Goal: Task Accomplishment & Management: Use online tool/utility

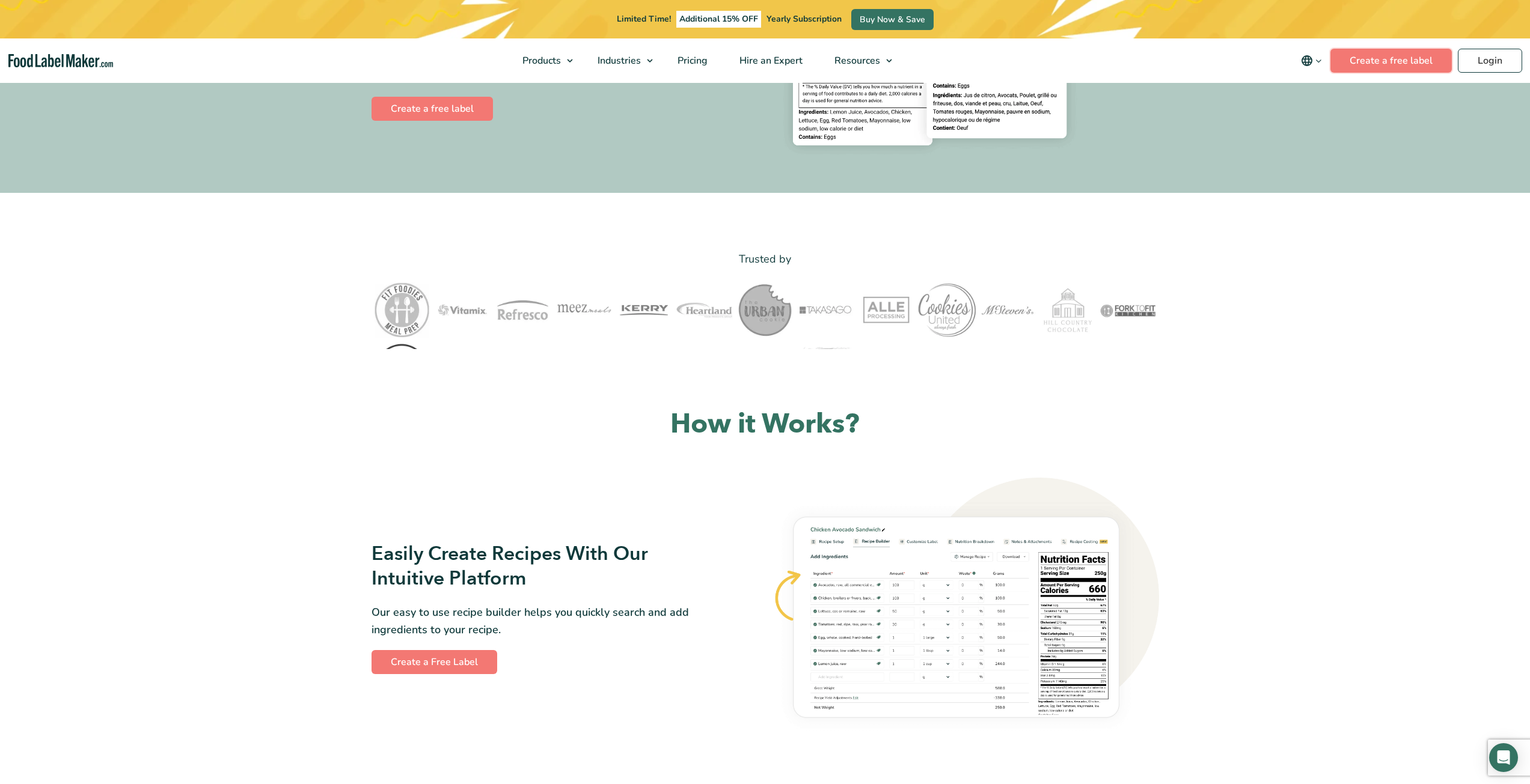
scroll to position [300, 0]
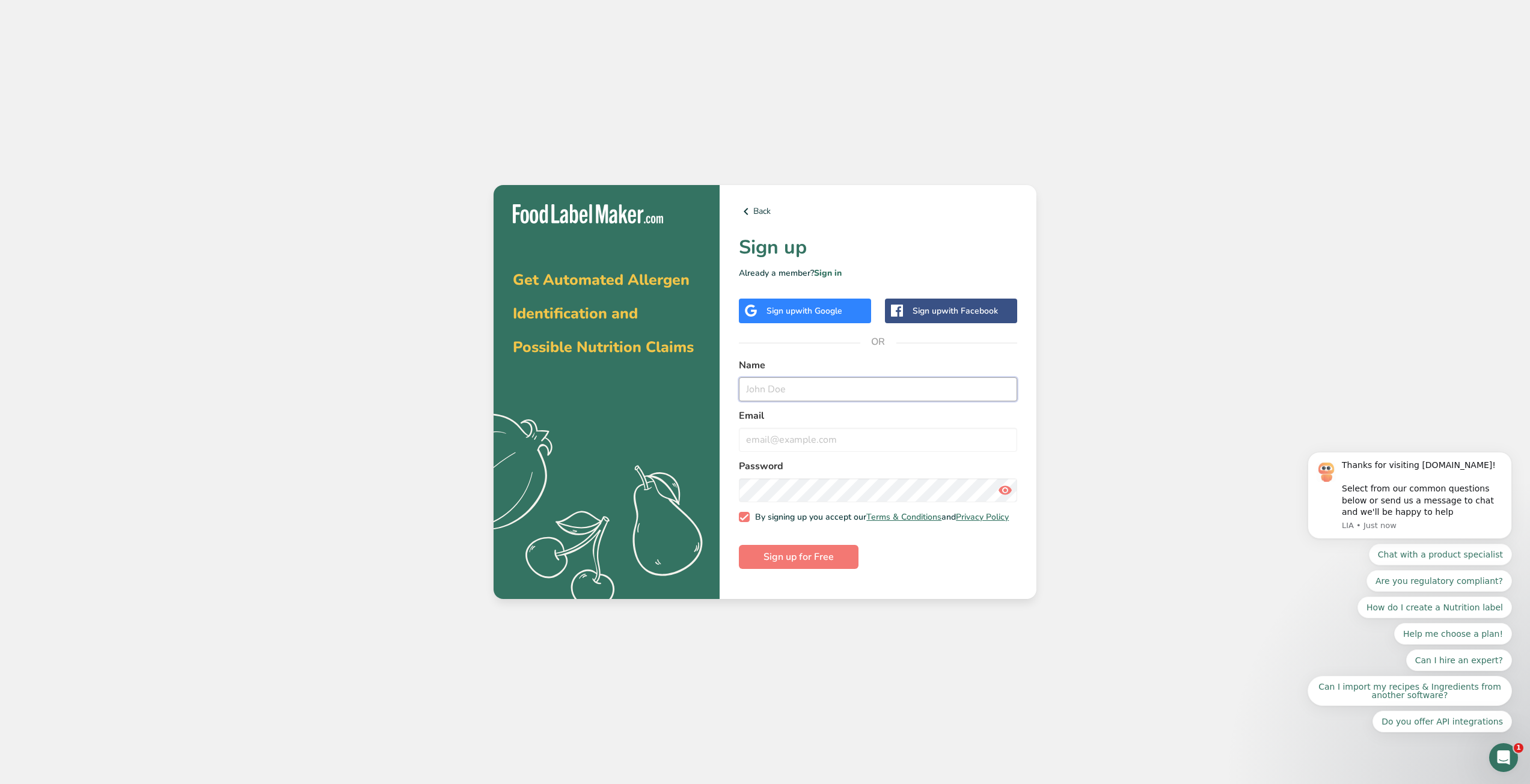
click at [835, 390] on input "text" at bounding box center [877, 390] width 278 height 24
click at [819, 391] on input "text" at bounding box center [877, 390] width 278 height 24
type input "f"
type input "Fernando Rascón"
type input "fernando.rascon@macsa.mx"
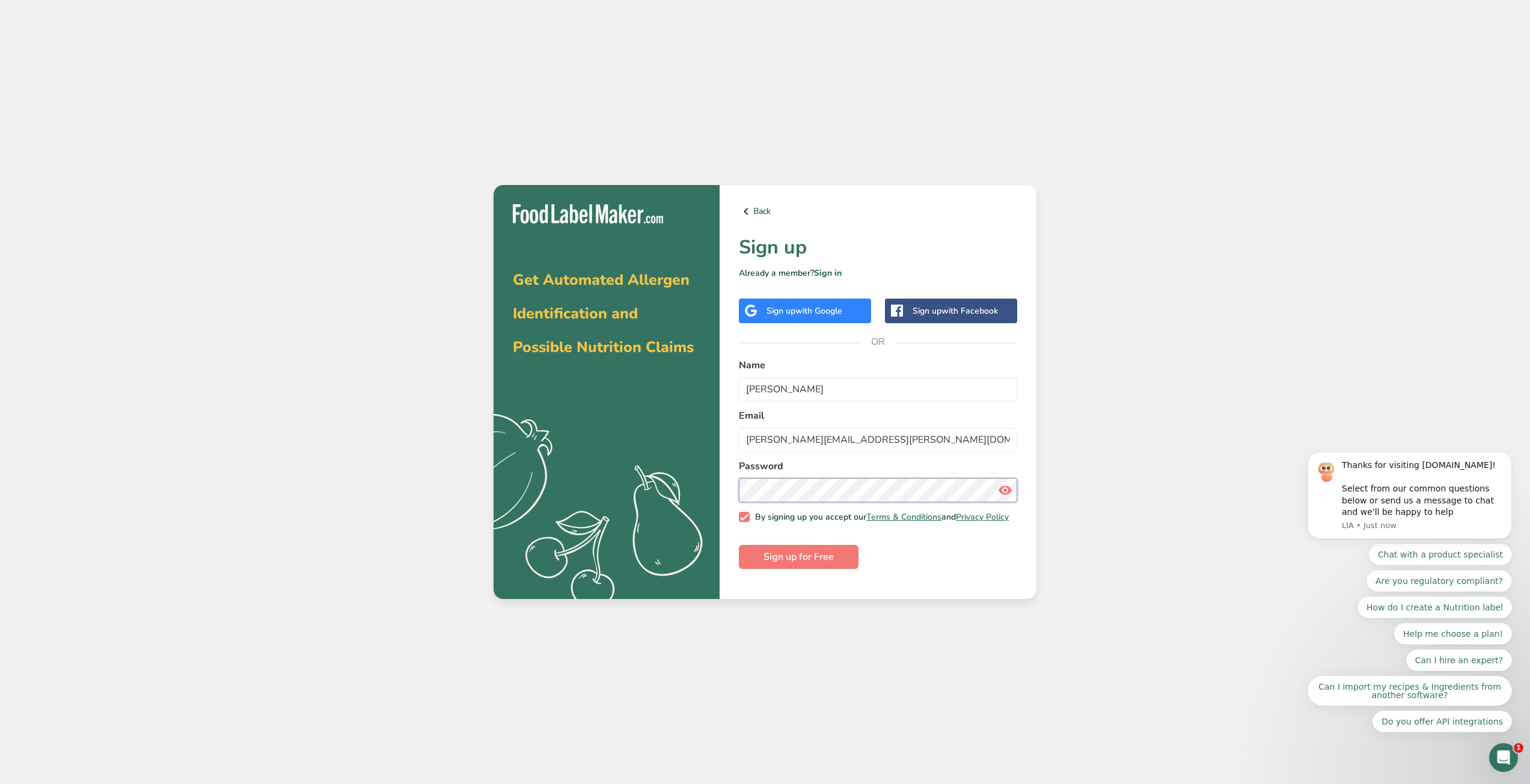
click at [0, 784] on com-1password-button at bounding box center [0, 784] width 0 height 0
click at [826, 563] on span "Sign up for Free" at bounding box center [799, 557] width 70 height 15
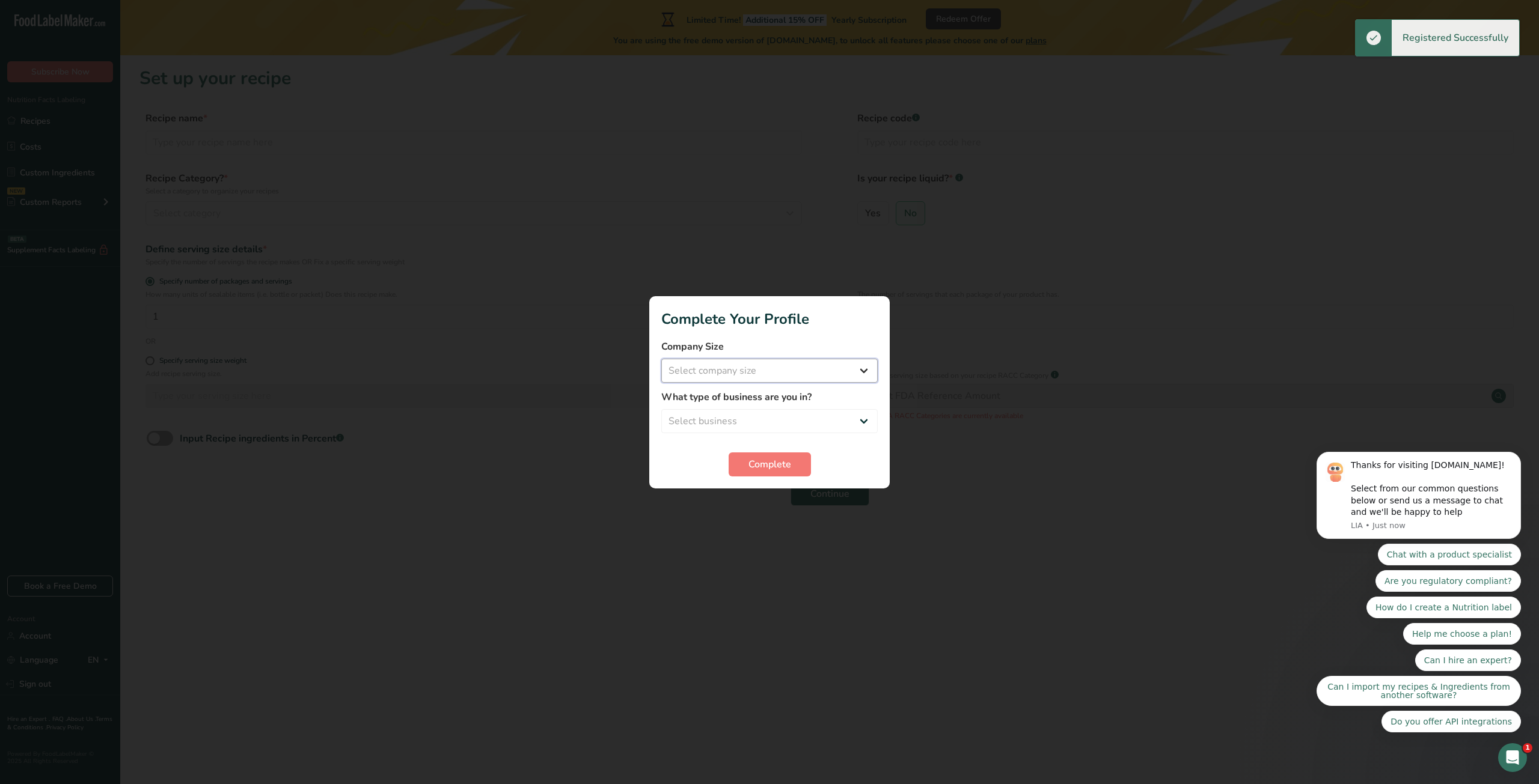
click at [764, 371] on select "Select company size Fewer than 10 Employees 10 to 50 Employees 51 to 500 Employ…" at bounding box center [770, 371] width 217 height 24
select select "3"
click at [661, 359] on select "Select company size Fewer than 10 Employees 10 to 50 Employees 51 to 500 Employ…" at bounding box center [770, 371] width 217 height 24
click at [762, 420] on select "Select business Packaged Food Manufacturer Restaurant & Cafe Bakery Meal Plans …" at bounding box center [770, 422] width 217 height 24
select select "1"
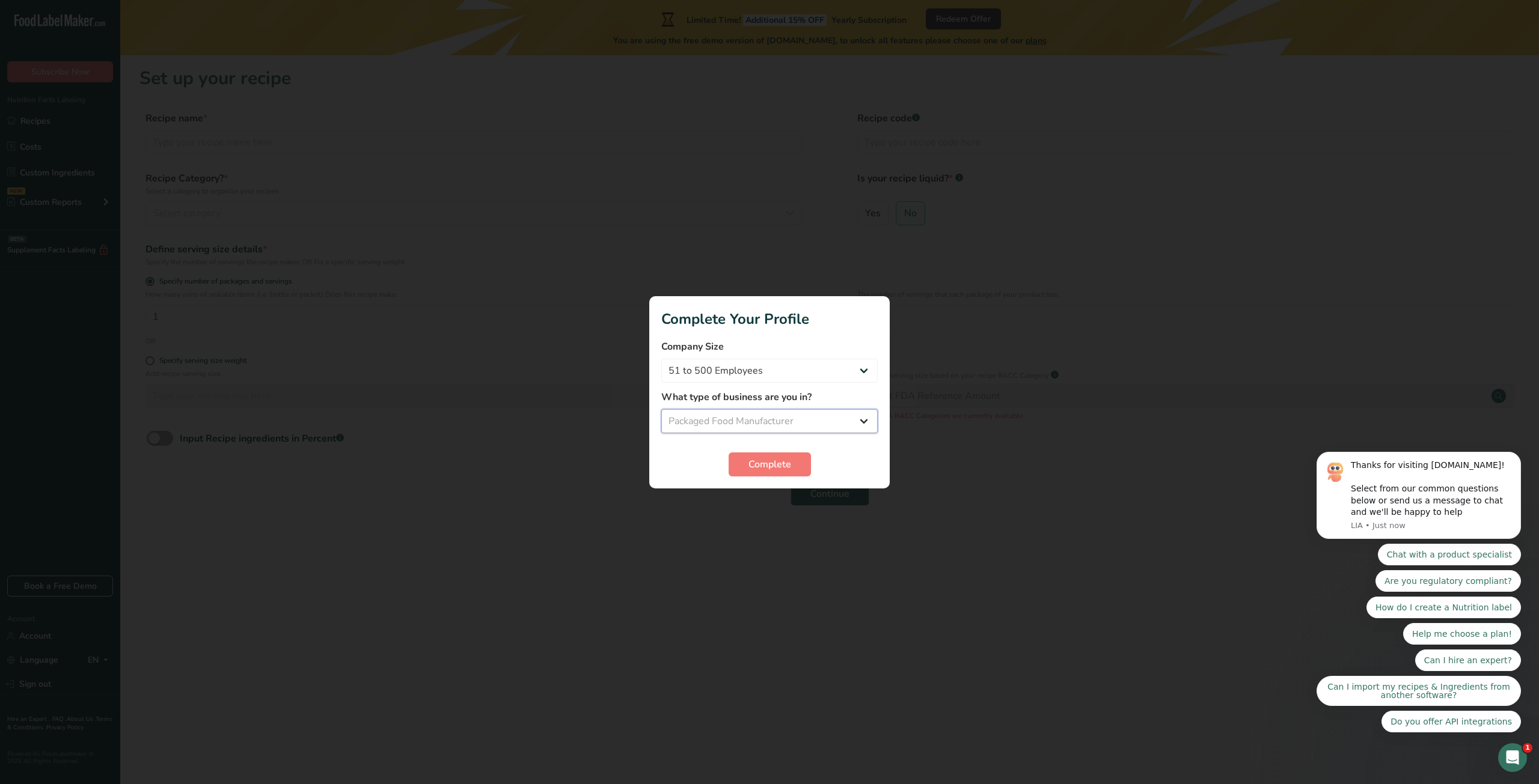
click at [661, 410] on select "Select business Packaged Food Manufacturer Restaurant & Cafe Bakery Meal Plans …" at bounding box center [770, 422] width 217 height 24
click at [771, 464] on span "Complete" at bounding box center [770, 465] width 43 height 15
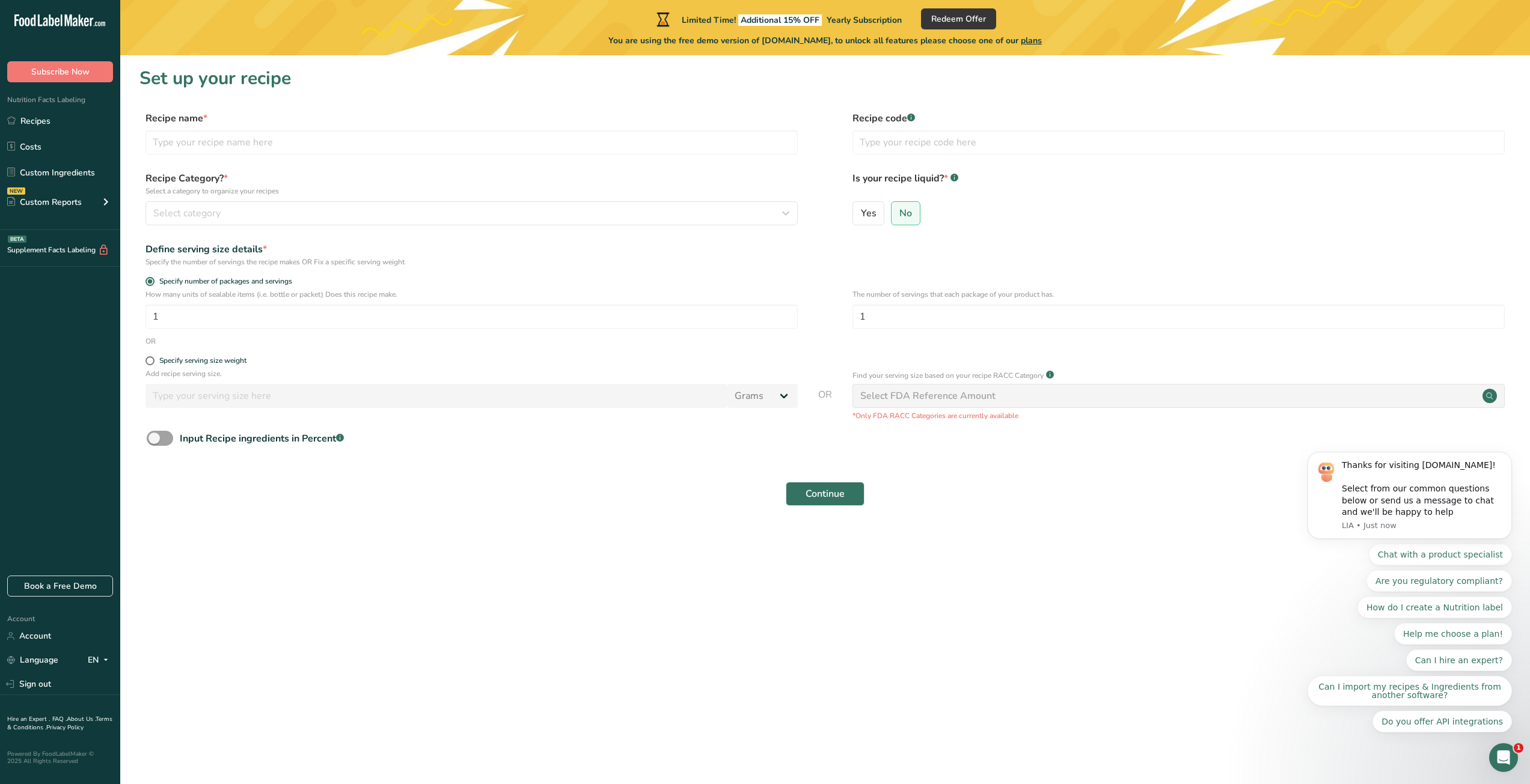
click at [959, 399] on div "Select FDA Reference Amount" at bounding box center [928, 396] width 135 height 15
click at [957, 429] on form "Recipe name * Recipe code .a-a{fill:#347362;}.b-a{fill:#fff;} Recipe Category? …" at bounding box center [824, 312] width 1371 height 402
click at [264, 132] on input "text" at bounding box center [472, 142] width 653 height 24
click at [279, 96] on section "Set up your recipe Recipe name * Recipe code .a-a{fill:#347362;}.b-a{fill:#fff;…" at bounding box center [825, 294] width 1410 height 477
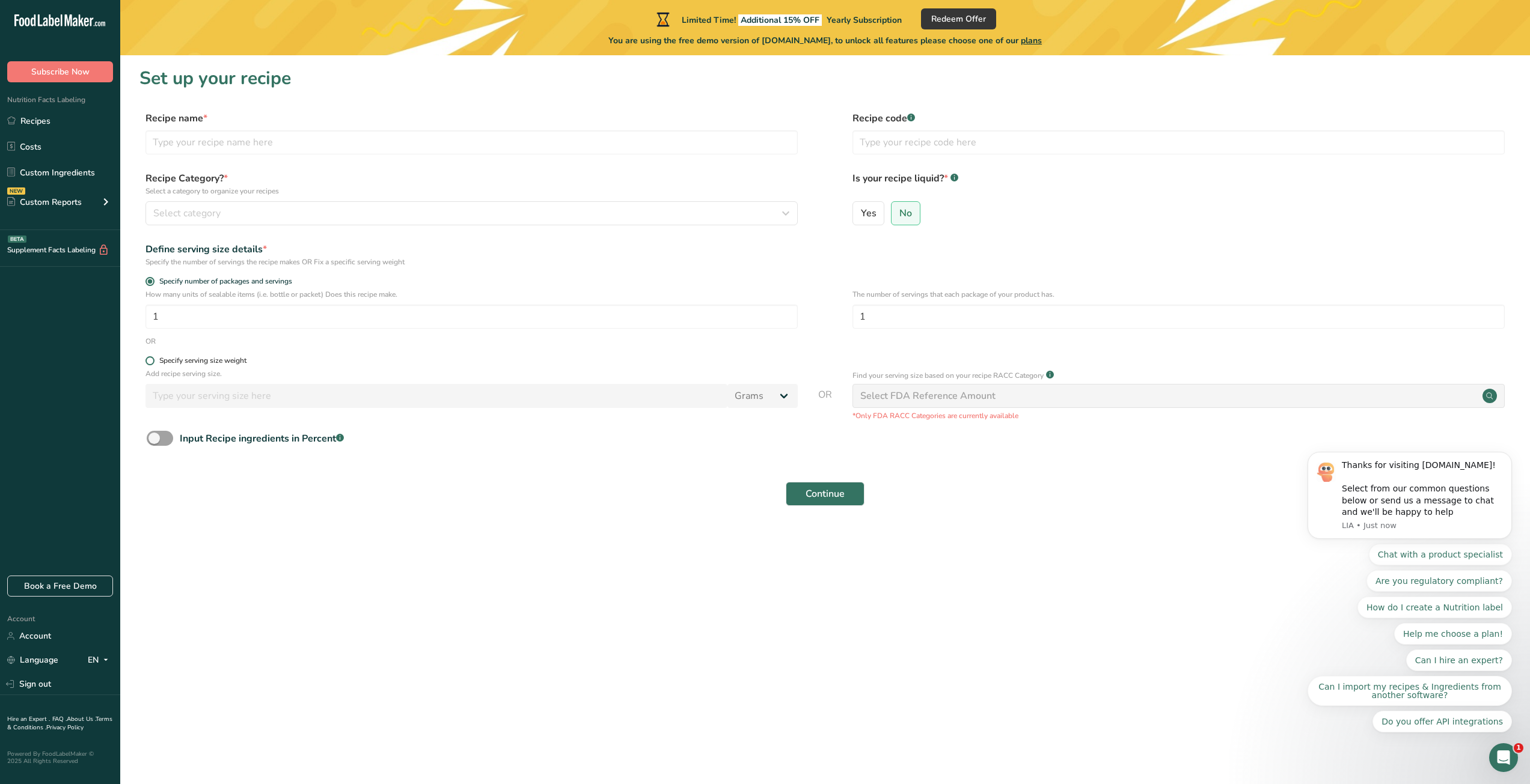
click at [177, 357] on div "Specify serving size weight" at bounding box center [203, 361] width 87 height 9
click at [153, 357] on input "Specify serving size weight" at bounding box center [150, 361] width 8 height 8
radio input "true"
radio input "false"
click at [194, 390] on input "number" at bounding box center [437, 396] width 582 height 24
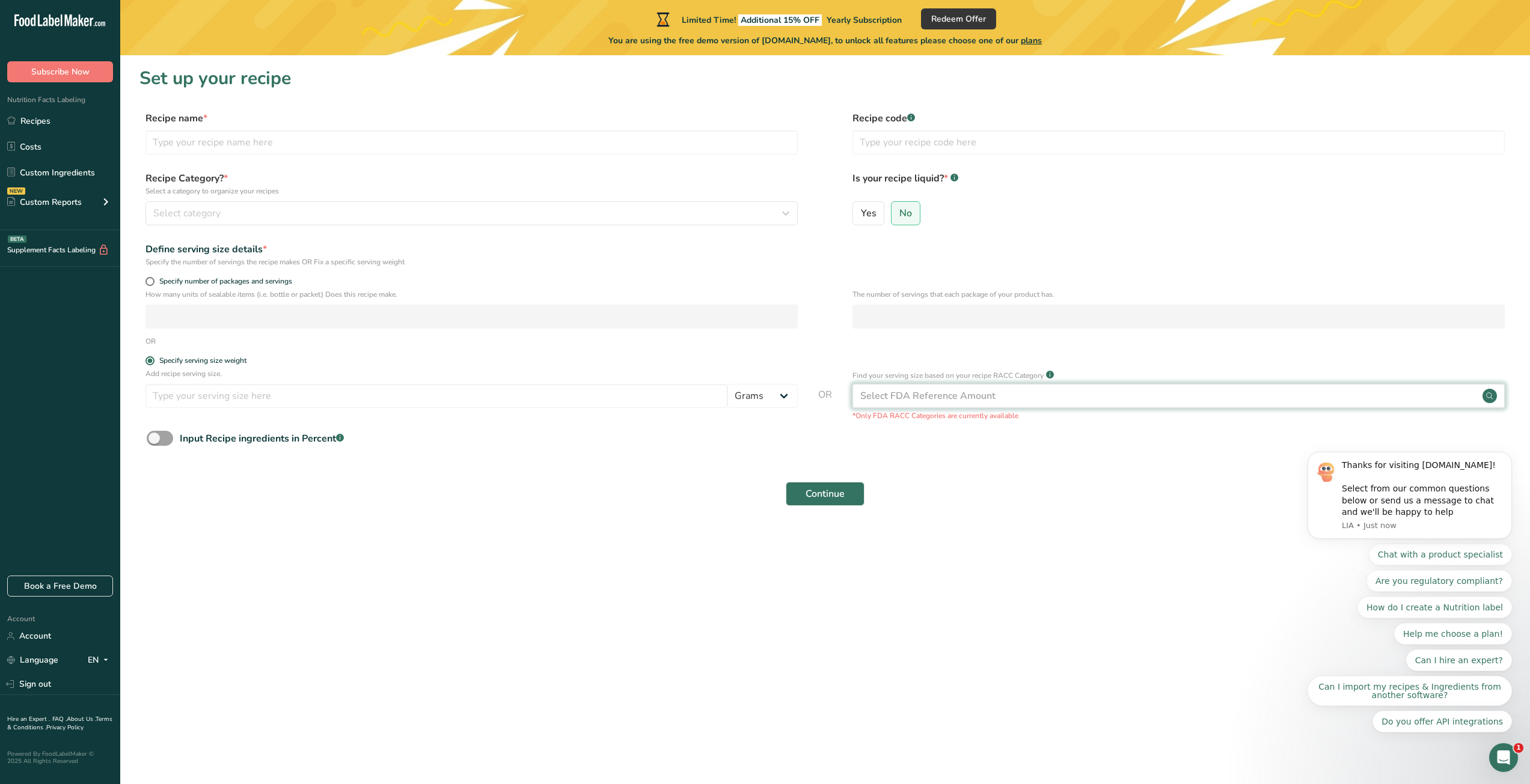
click at [936, 401] on div "Select FDA Reference Amount" at bounding box center [928, 396] width 135 height 15
click at [901, 145] on input "text" at bounding box center [1178, 142] width 653 height 24
click at [909, 116] on div at bounding box center [911, 113] width 6 height 6
click at [341, 438] on rect at bounding box center [340, 438] width 8 height 8
click at [155, 438] on input "Input Recipe ingredients in Percent .a-a{fill:#347362;}.b-a{fill:#fff;}" at bounding box center [151, 438] width 8 height 8
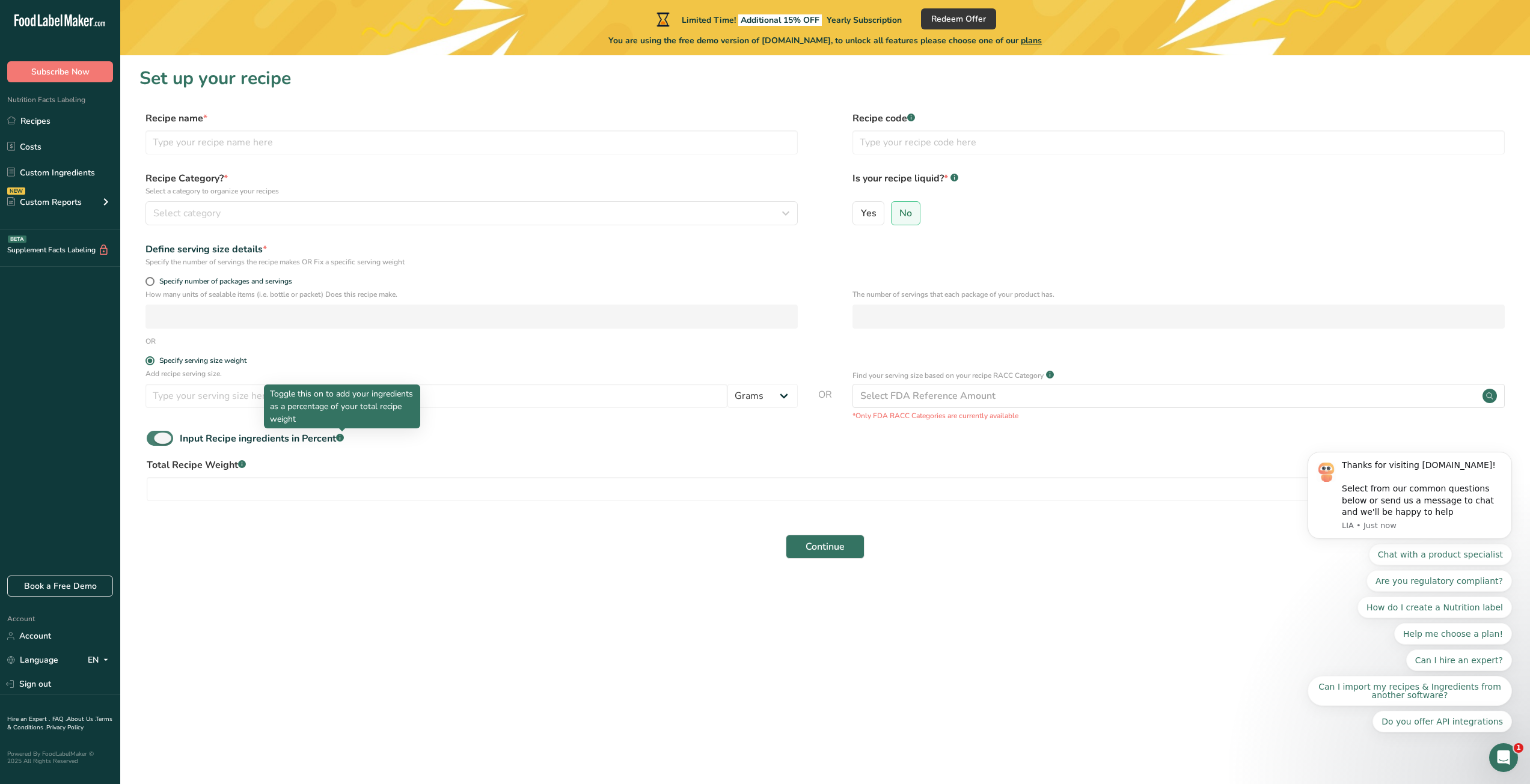
click at [341, 438] on rect at bounding box center [340, 438] width 8 height 8
click at [155, 438] on input "Input Recipe ingredients in Percent .a-a{fill:#347362;}.b-a{fill:#fff;}" at bounding box center [151, 438] width 8 height 8
checkbox input "false"
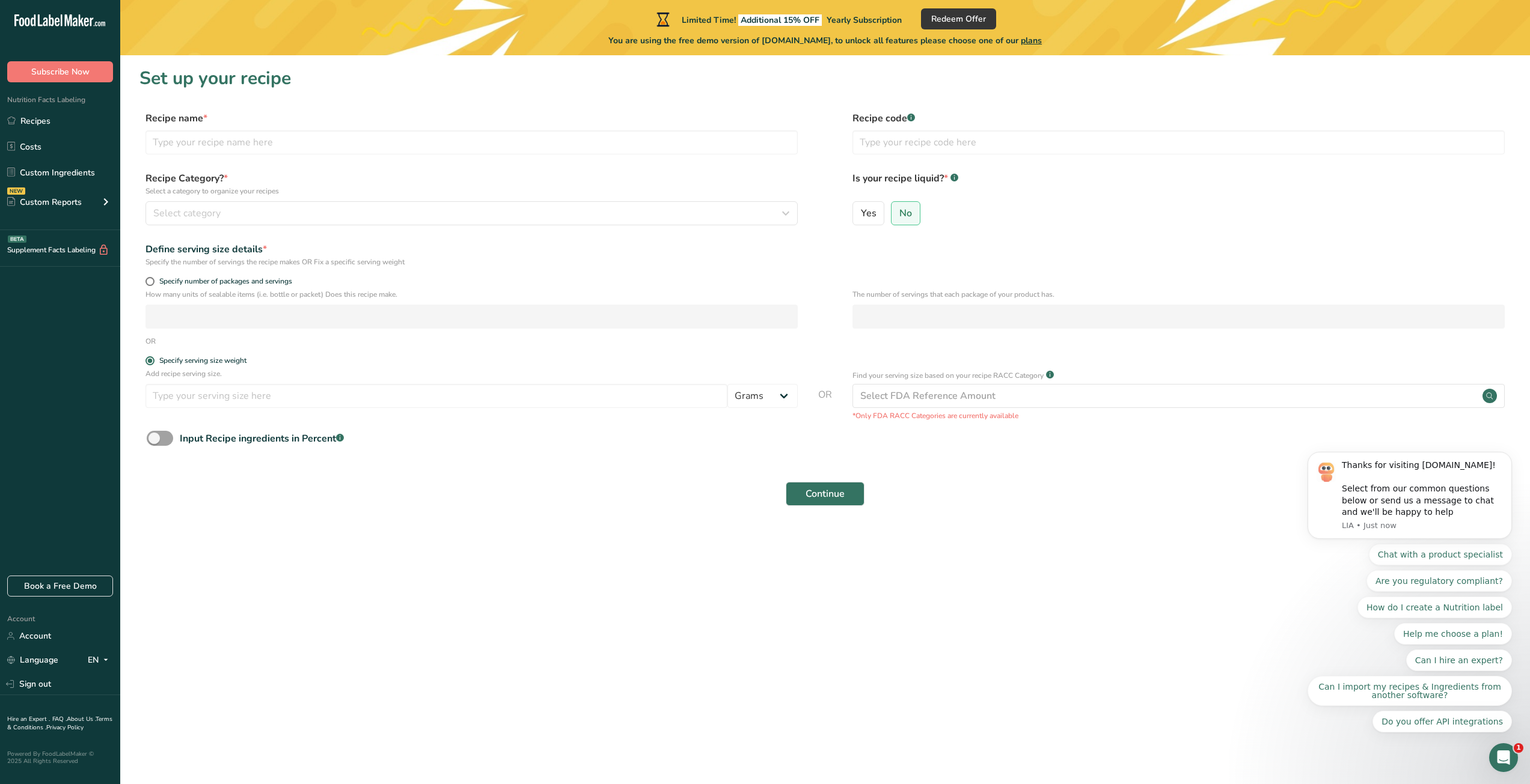
click at [323, 326] on form "Recipe name * Recipe code .a-a{fill:#347362;}.b-a{fill:#fff;} Recipe Category? …" at bounding box center [824, 312] width 1371 height 402
click at [295, 151] on input "text" at bounding box center [472, 142] width 653 height 24
click at [54, 179] on link "Custom Ingredients" at bounding box center [60, 173] width 120 height 23
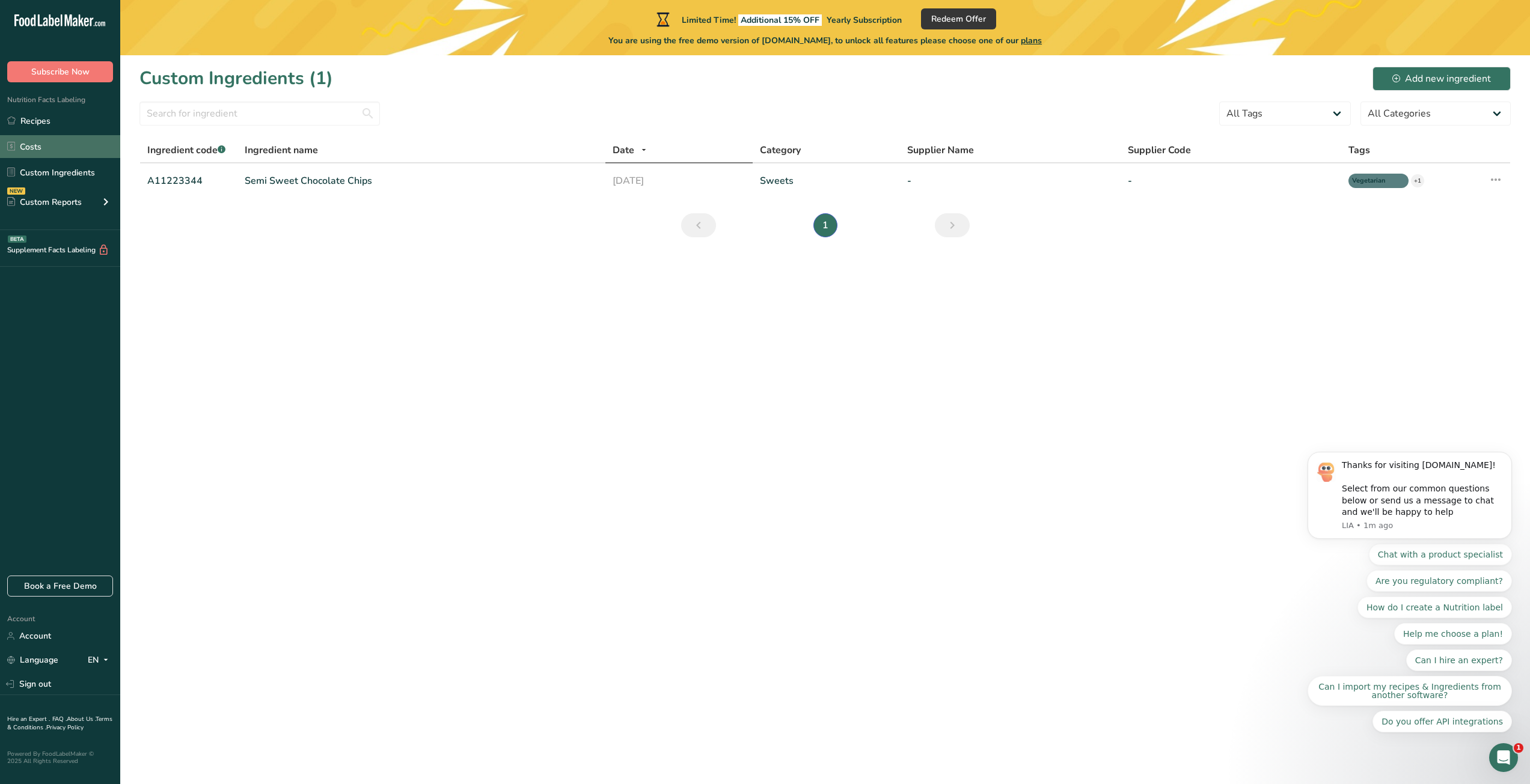
click at [92, 137] on link "Costs" at bounding box center [60, 147] width 120 height 23
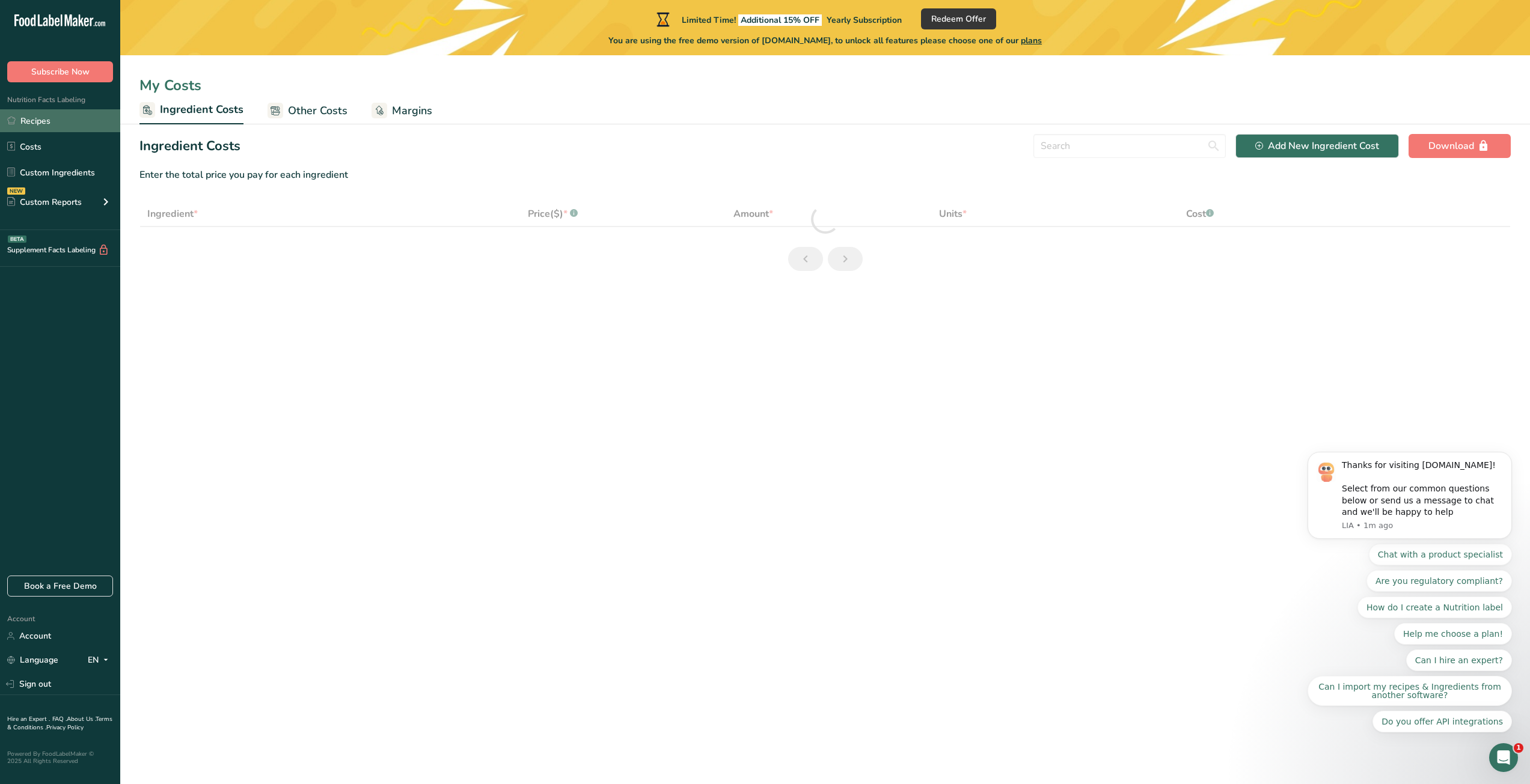
click at [91, 122] on link "Recipes" at bounding box center [60, 121] width 120 height 23
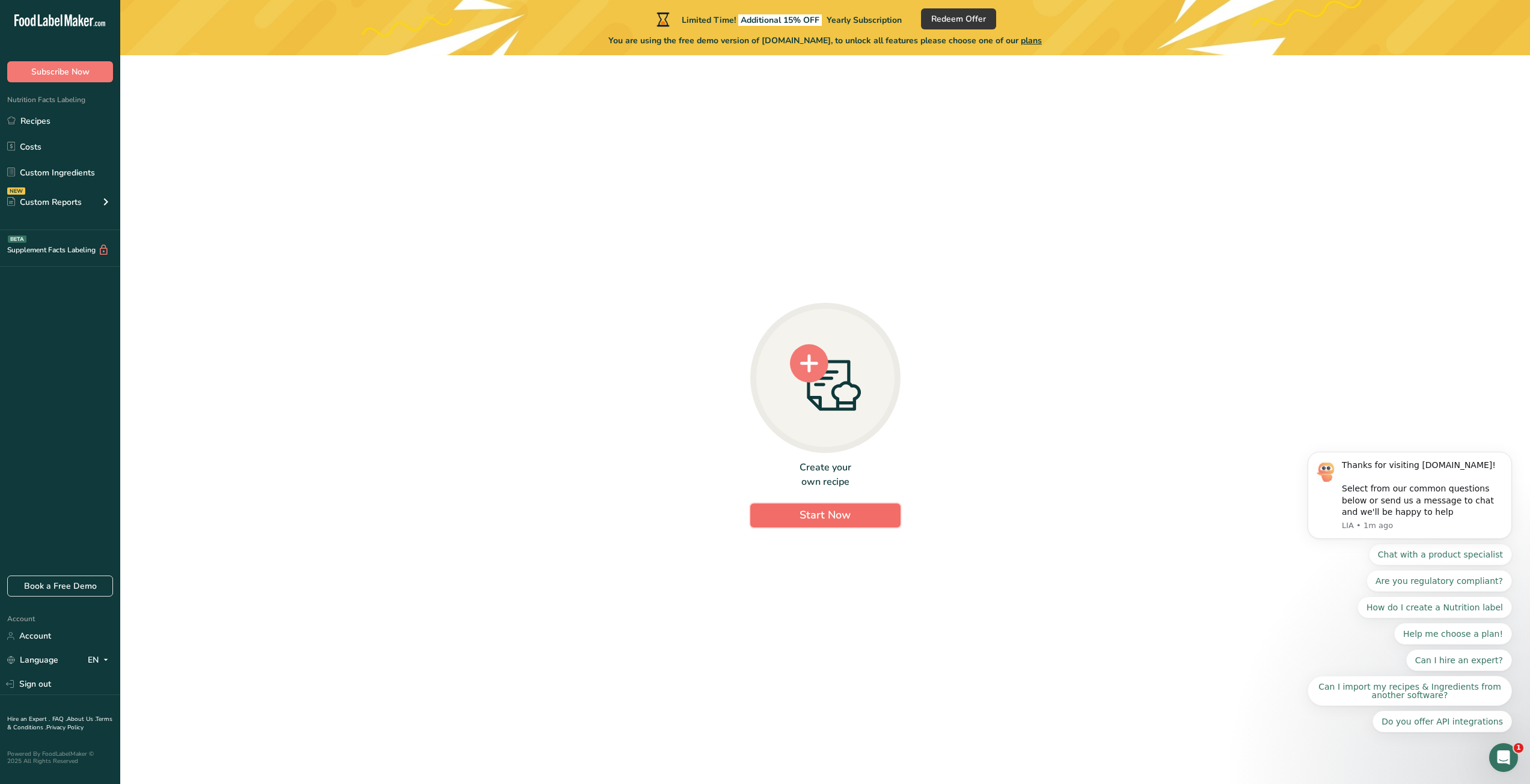
click at [862, 516] on button "Start Now" at bounding box center [825, 516] width 150 height 24
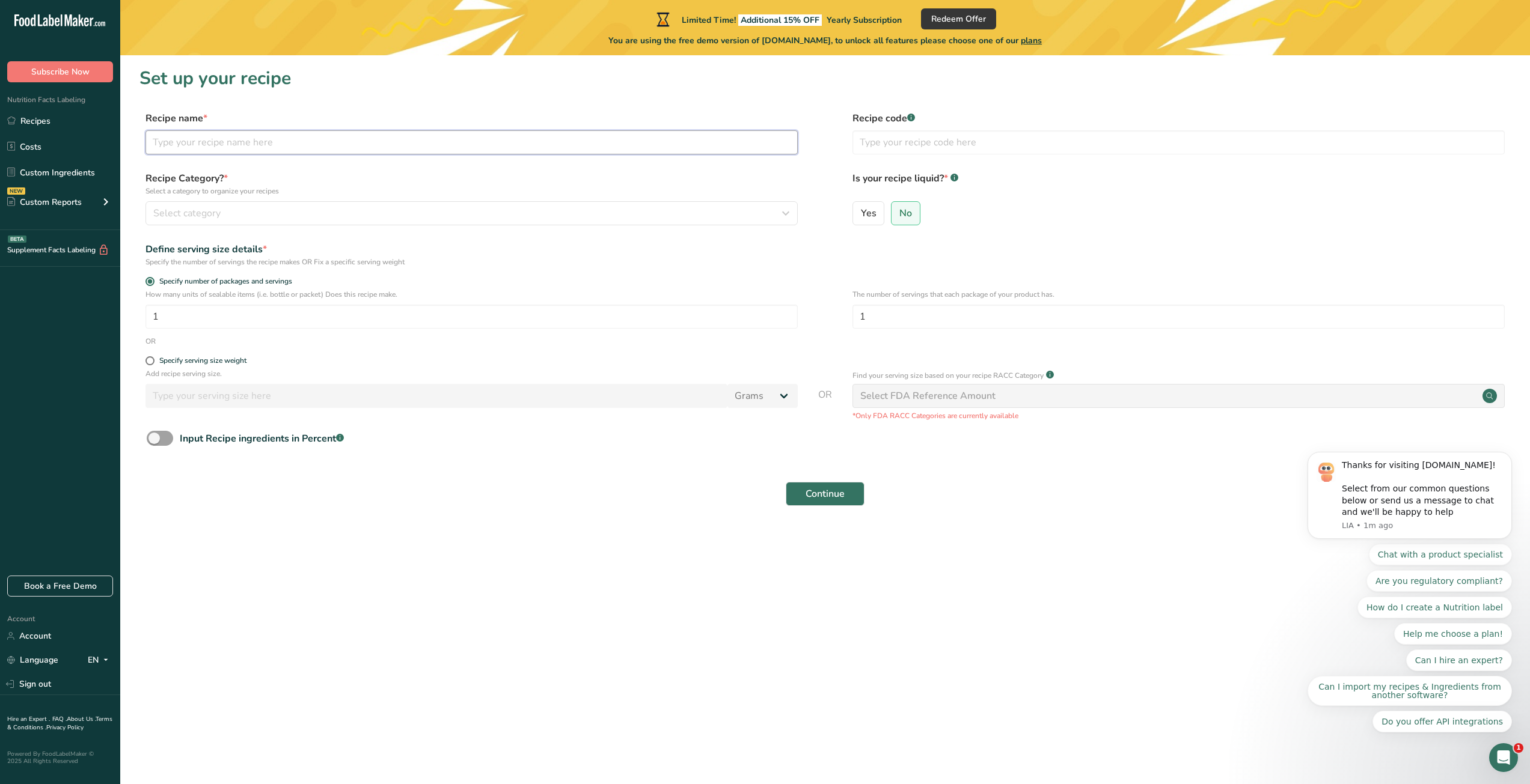
click at [366, 145] on input "text" at bounding box center [472, 142] width 653 height 24
type input "Harina de Maíz"
click at [333, 203] on button "Select category" at bounding box center [472, 213] width 653 height 24
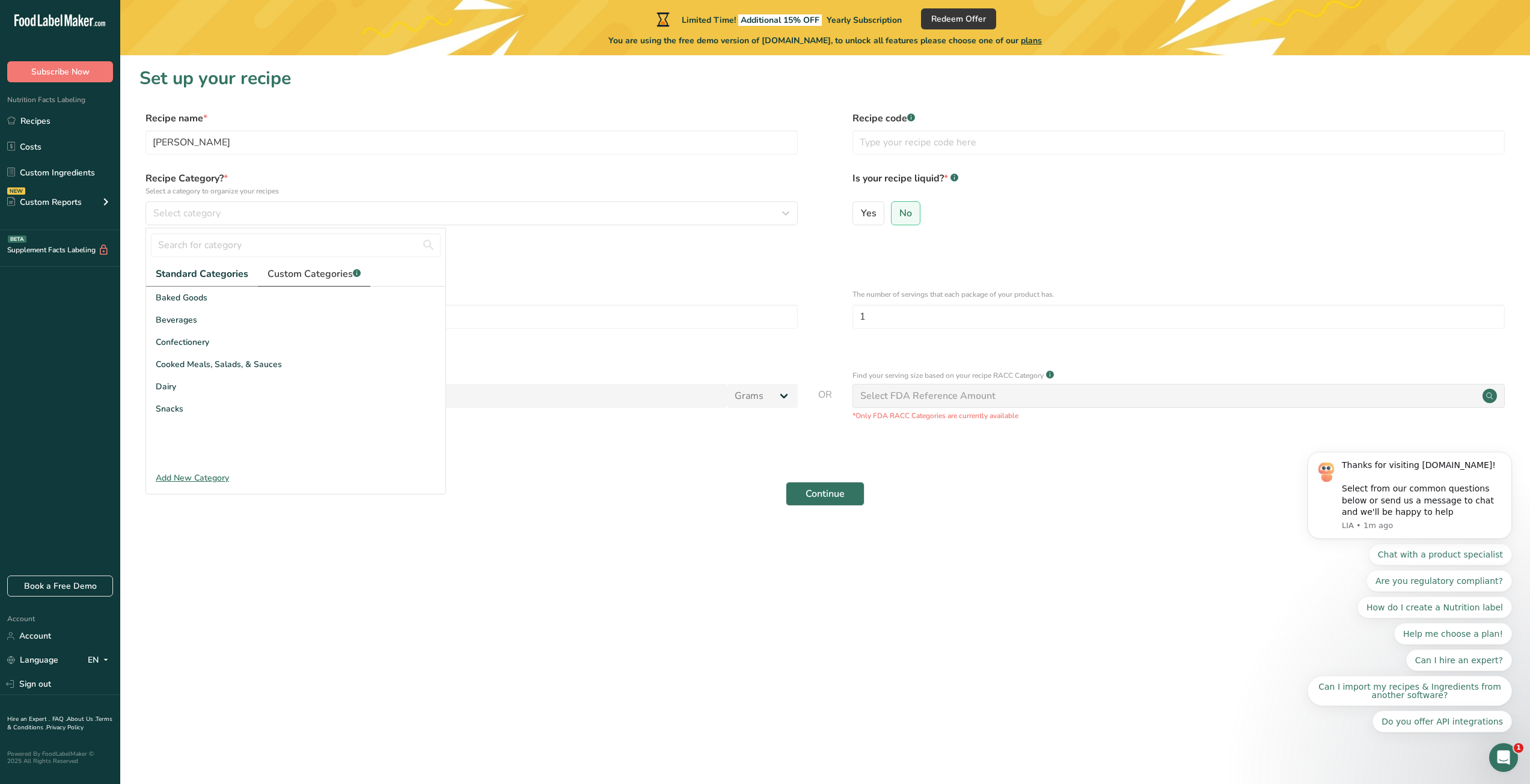
click at [311, 278] on span "Custom Categories .a-a{fill:#347362;}.b-a{fill:#fff;}" at bounding box center [314, 274] width 93 height 15
click at [223, 274] on span "Standard Categories" at bounding box center [201, 274] width 91 height 15
click at [192, 477] on div "Add New Category" at bounding box center [296, 478] width 299 height 13
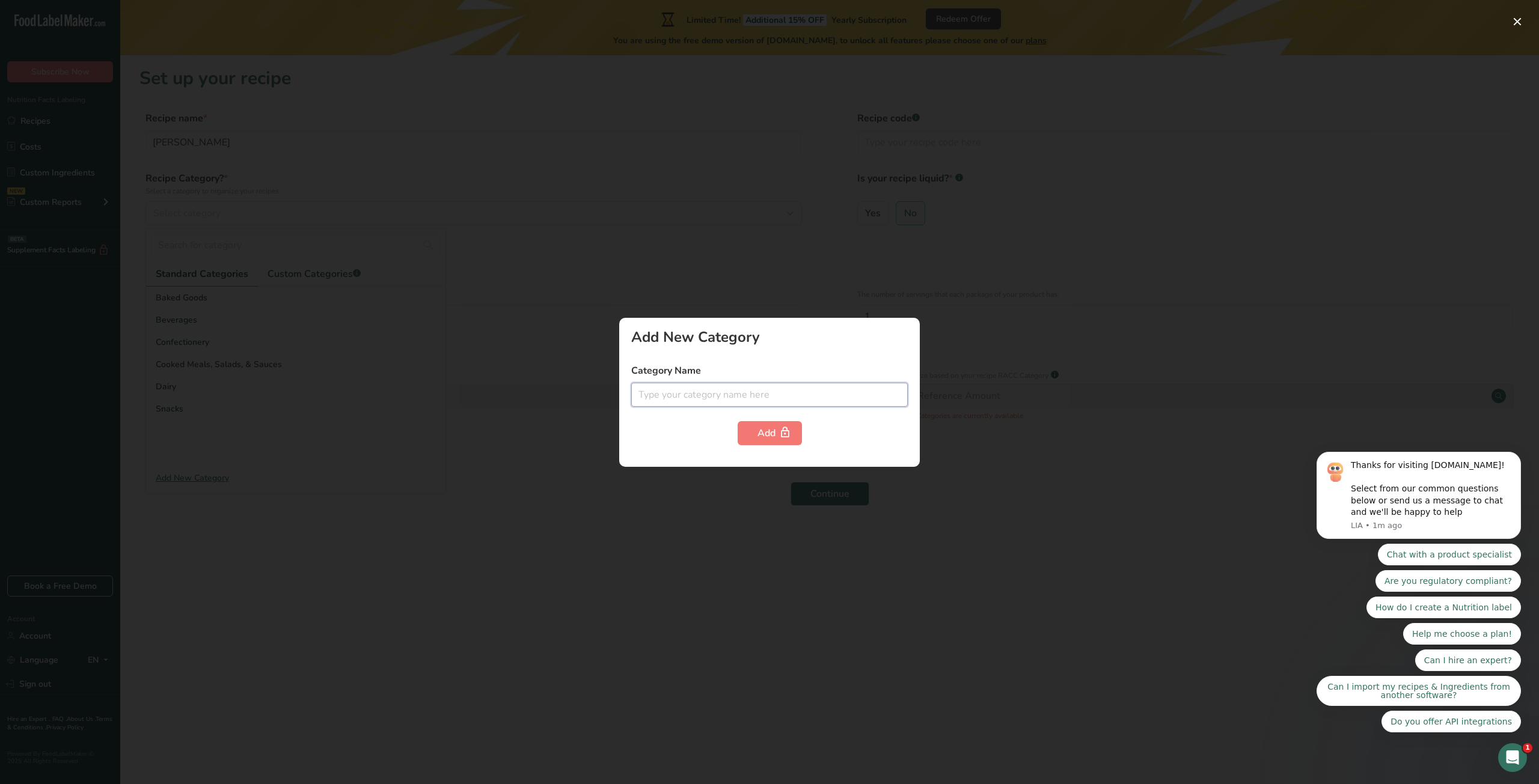
click at [746, 388] on input "text" at bounding box center [770, 395] width 277 height 24
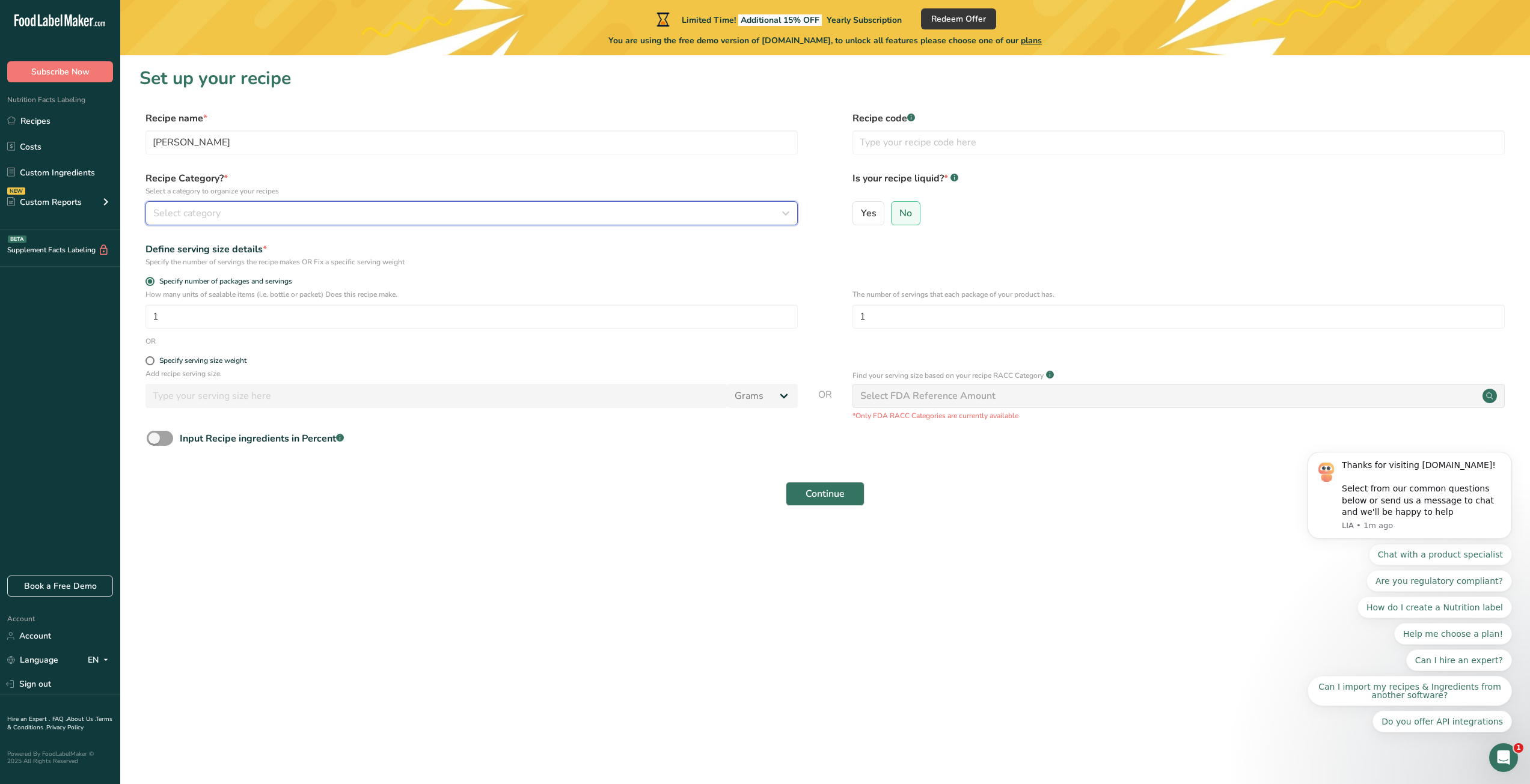
click at [280, 215] on div "Select category" at bounding box center [468, 213] width 630 height 15
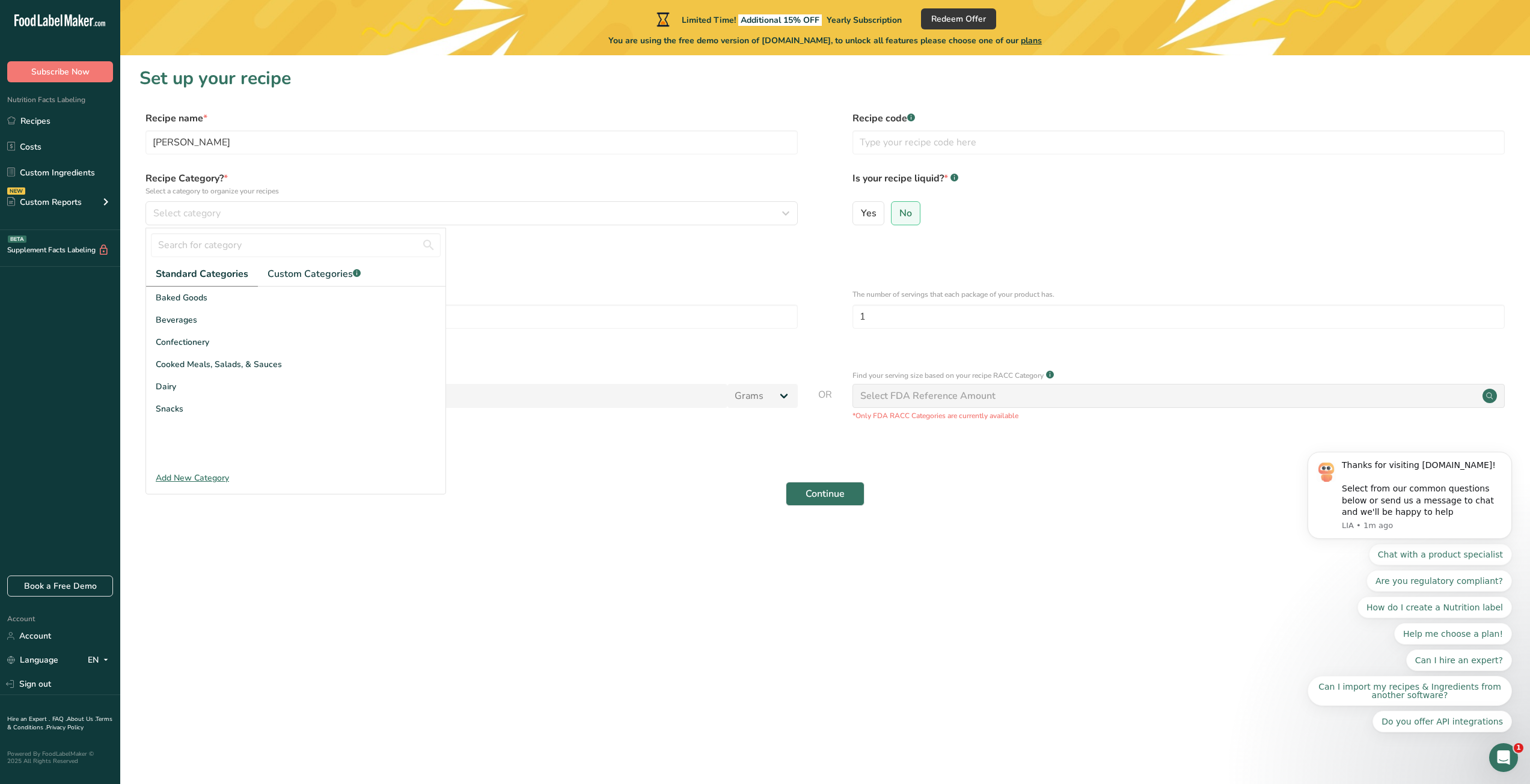
click at [360, 184] on label "Recipe Category? * Select a category to organize your recipes" at bounding box center [472, 184] width 653 height 26
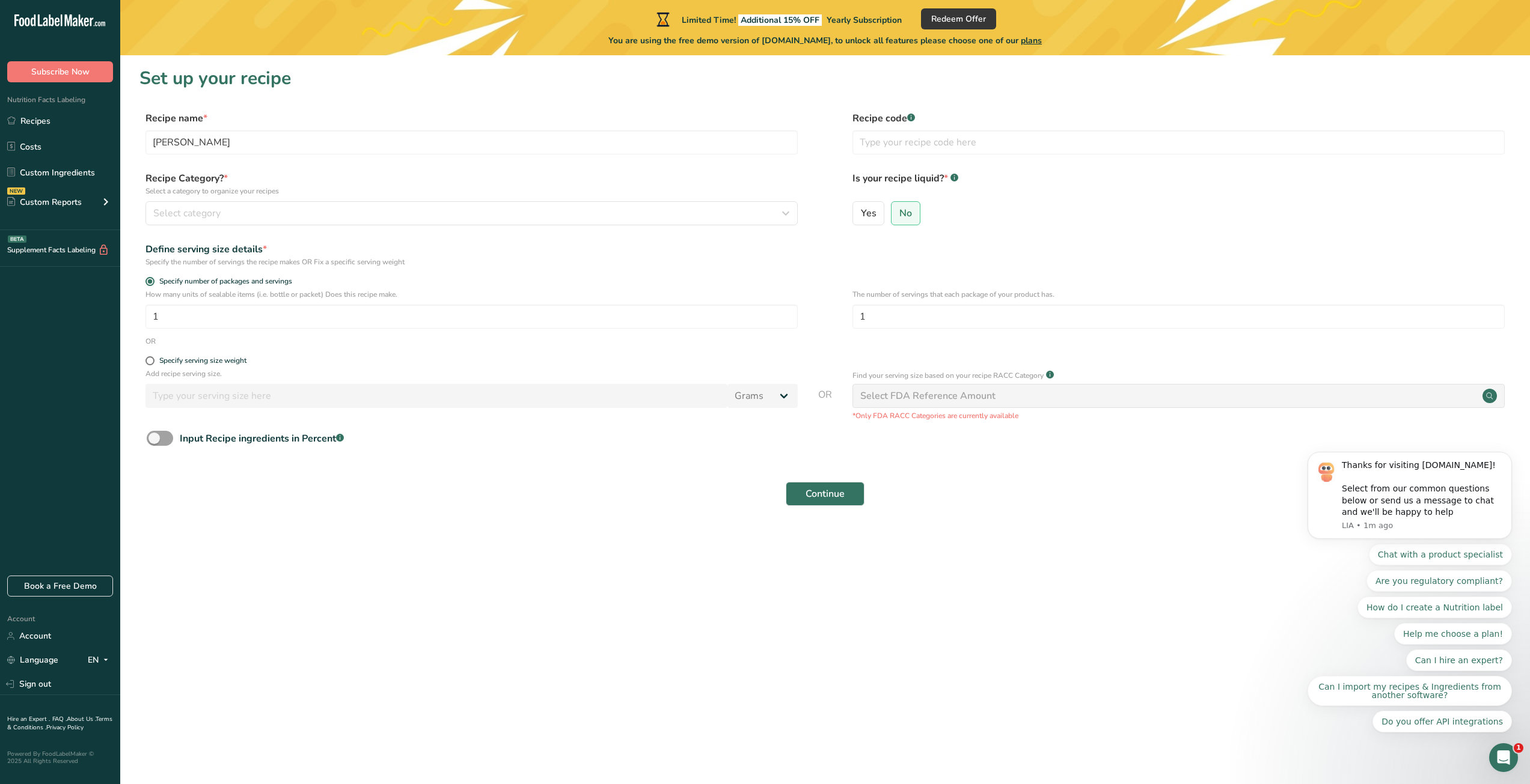
click at [339, 226] on div "Recipe Category? * Select a category to organize your recipes Select category S…" at bounding box center [824, 202] width 1371 height 61
click at [342, 214] on div "Select category" at bounding box center [468, 213] width 630 height 15
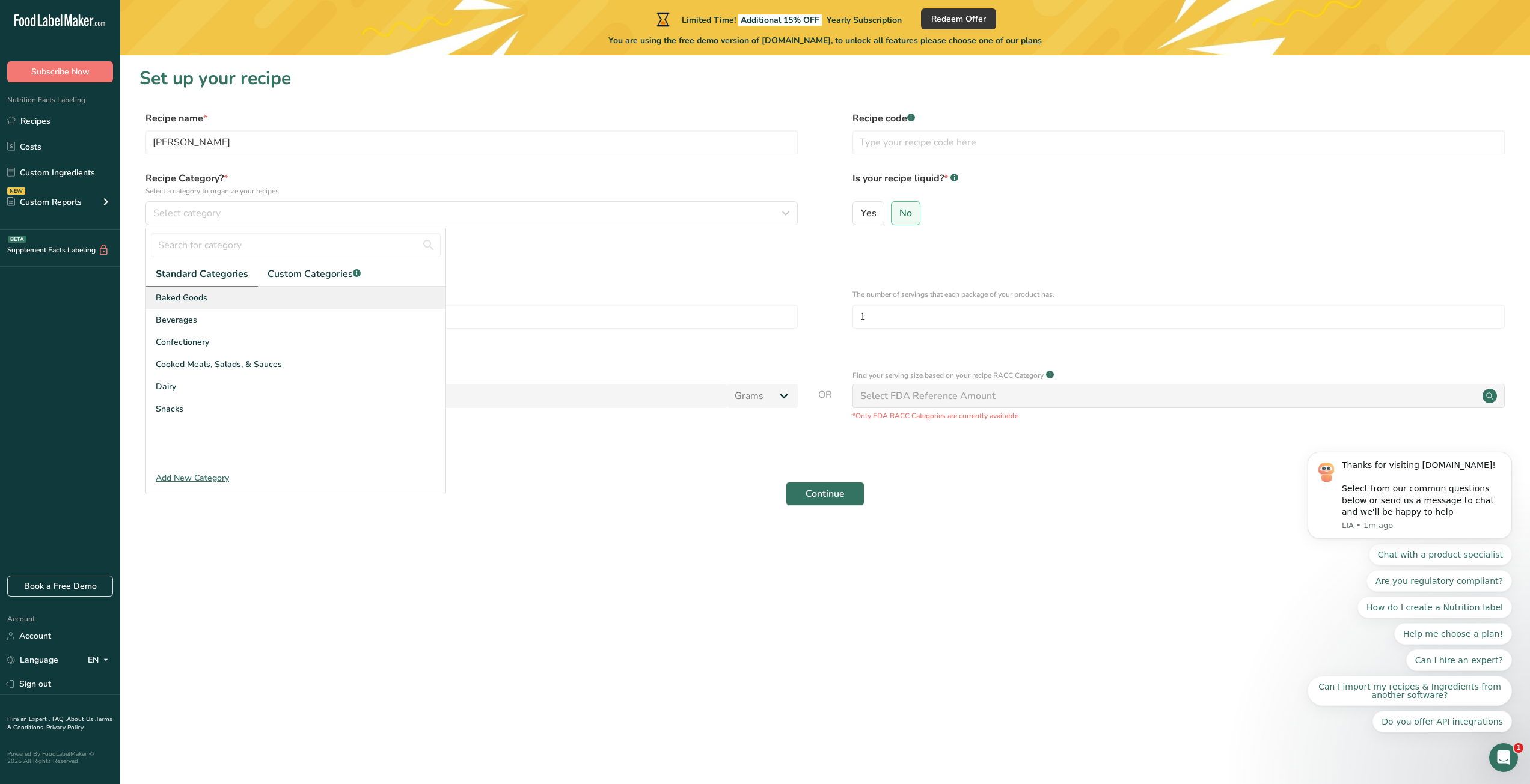
click at [266, 292] on div "Baked Goods" at bounding box center [296, 298] width 299 height 22
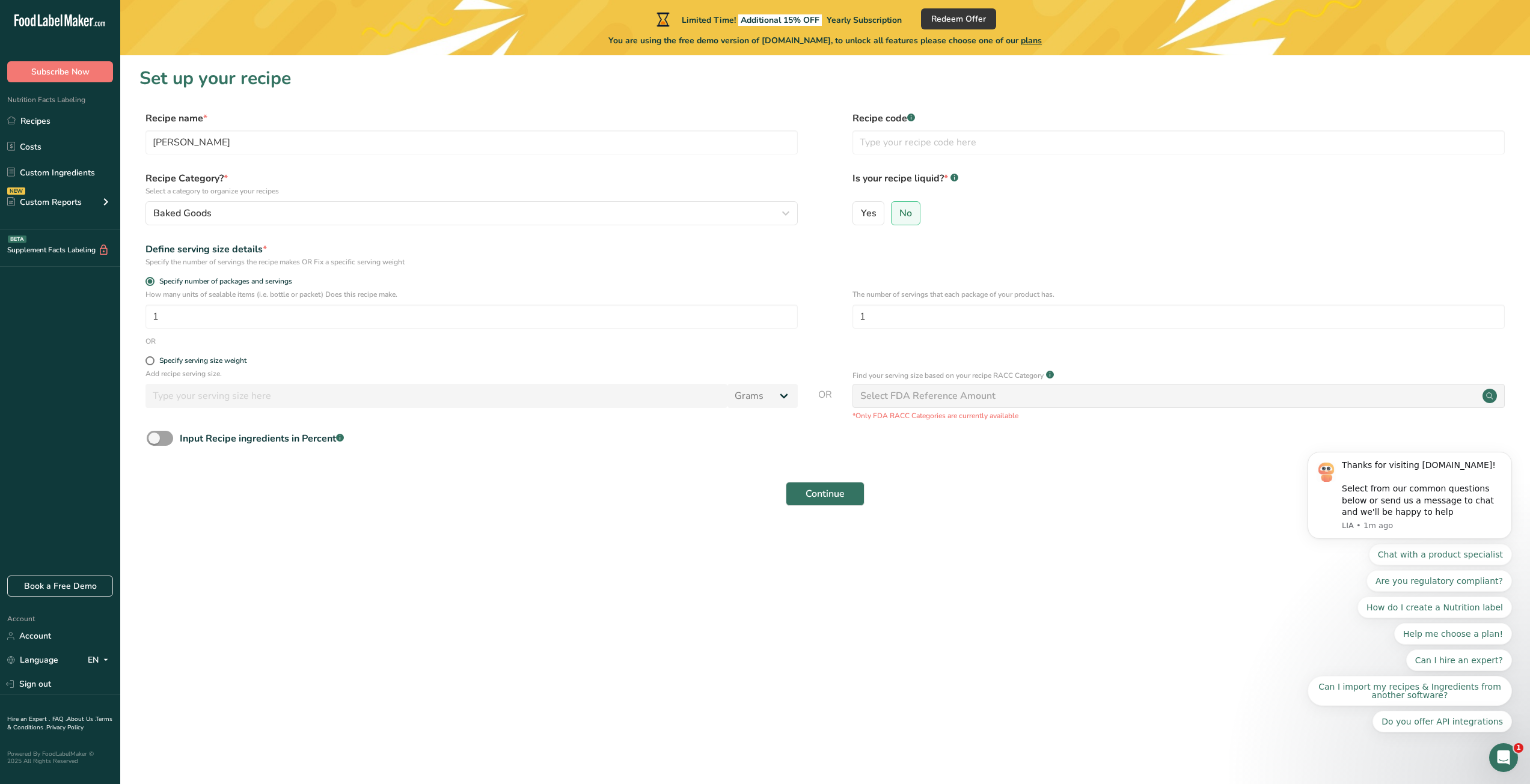
click at [189, 350] on form "Recipe name * Harina de Maíz Recipe code .a-a{fill:#347362;}.b-a{fill:#fff;} Re…" at bounding box center [824, 312] width 1371 height 402
click at [197, 359] on div "Specify serving size weight" at bounding box center [203, 361] width 87 height 9
click at [153, 359] on input "Specify serving size weight" at bounding box center [150, 361] width 8 height 8
radio input "true"
radio input "false"
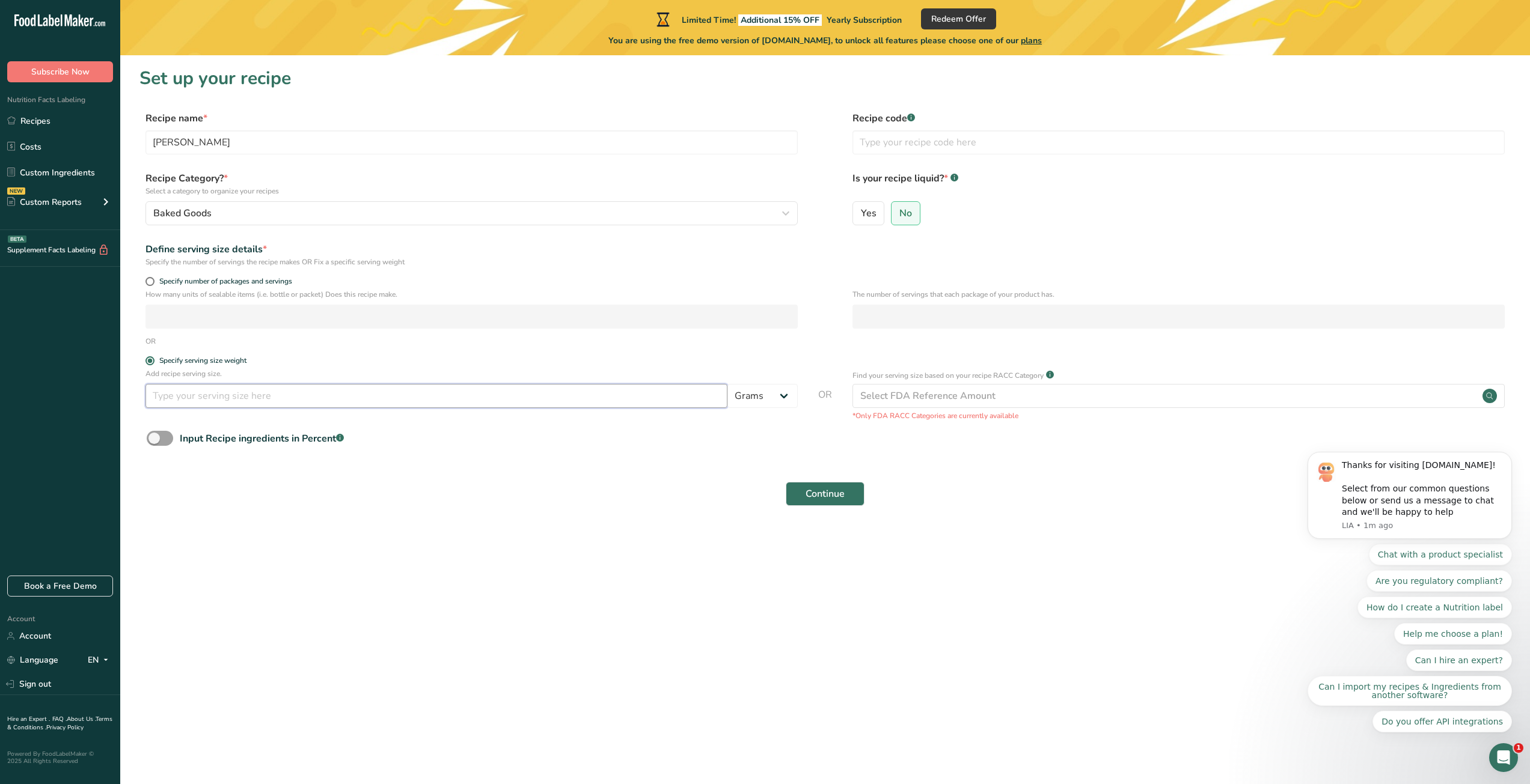
click at [206, 386] on input "number" at bounding box center [437, 396] width 582 height 24
type input "100"
click at [341, 551] on main "Limited Time! Additional 15% OFF Yearly Subscription Redeem Offer You are using…" at bounding box center [765, 392] width 1530 height 784
click at [852, 493] on button "Continue" at bounding box center [824, 494] width 79 height 24
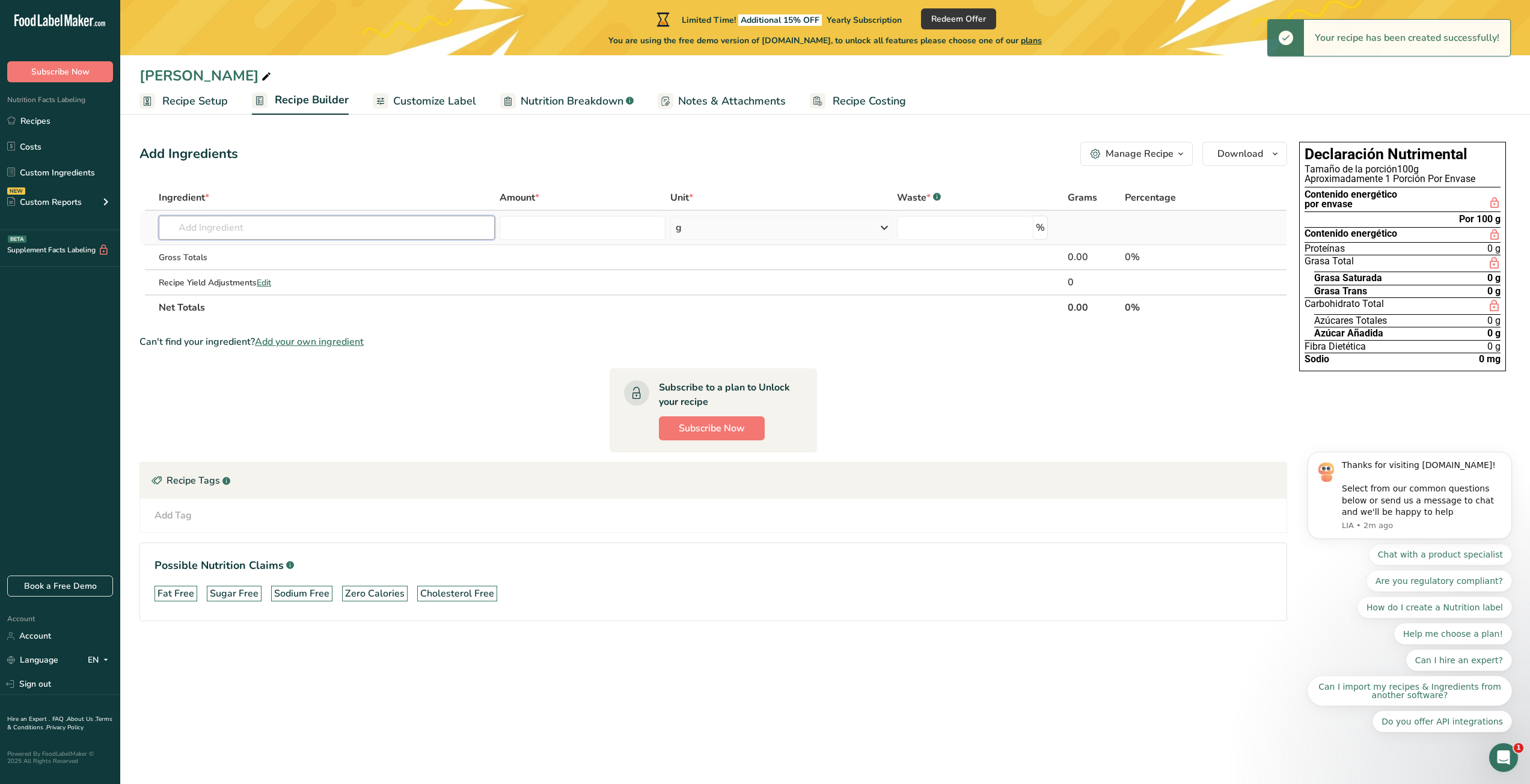
click at [362, 238] on input "text" at bounding box center [327, 228] width 336 height 24
click at [263, 224] on input "text" at bounding box center [327, 228] width 336 height 24
click at [174, 105] on span "Recipe Setup" at bounding box center [195, 101] width 66 height 16
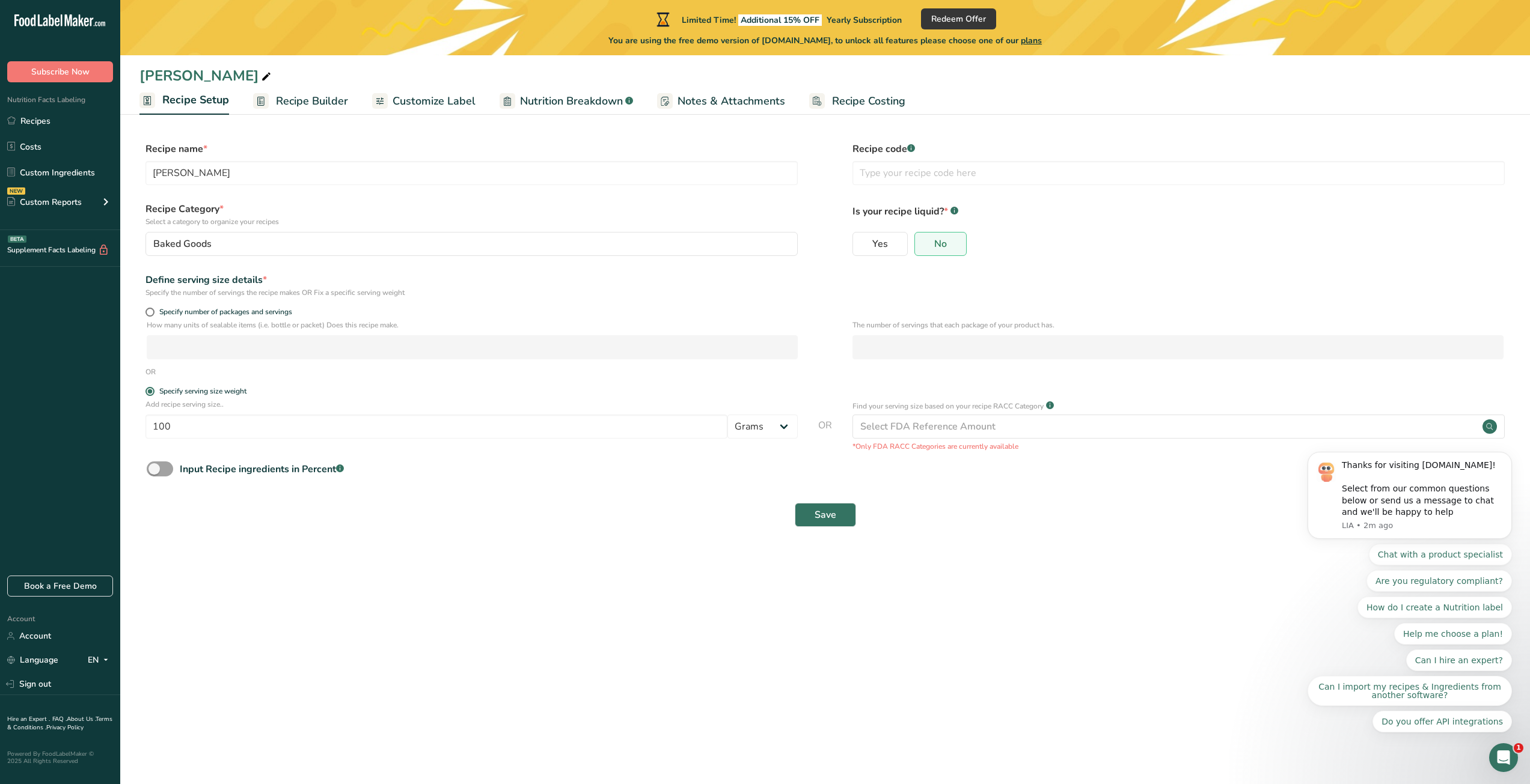
click at [294, 104] on span "Recipe Builder" at bounding box center [312, 101] width 72 height 16
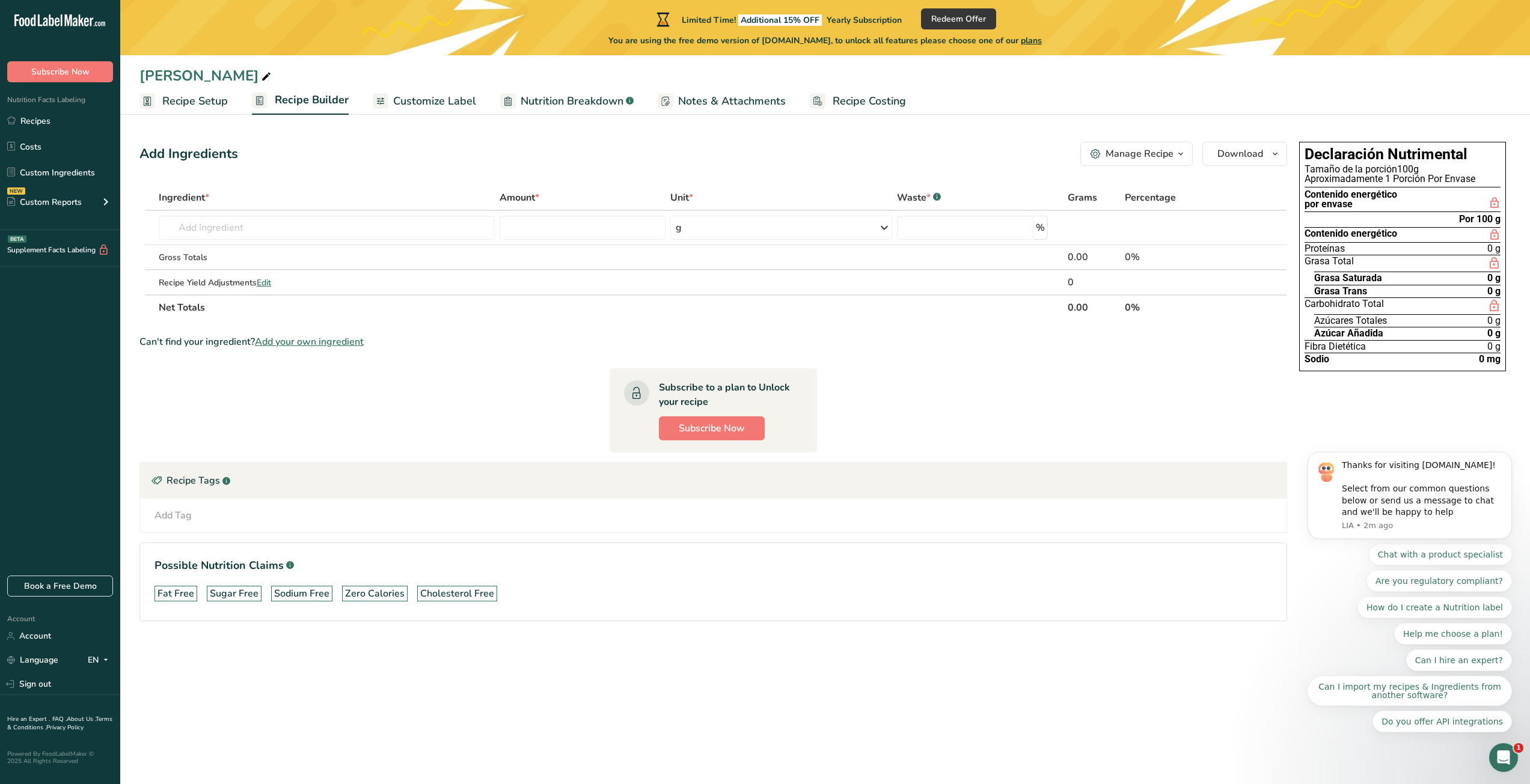
click at [592, 99] on span "Nutrition Breakdown" at bounding box center [572, 101] width 103 height 16
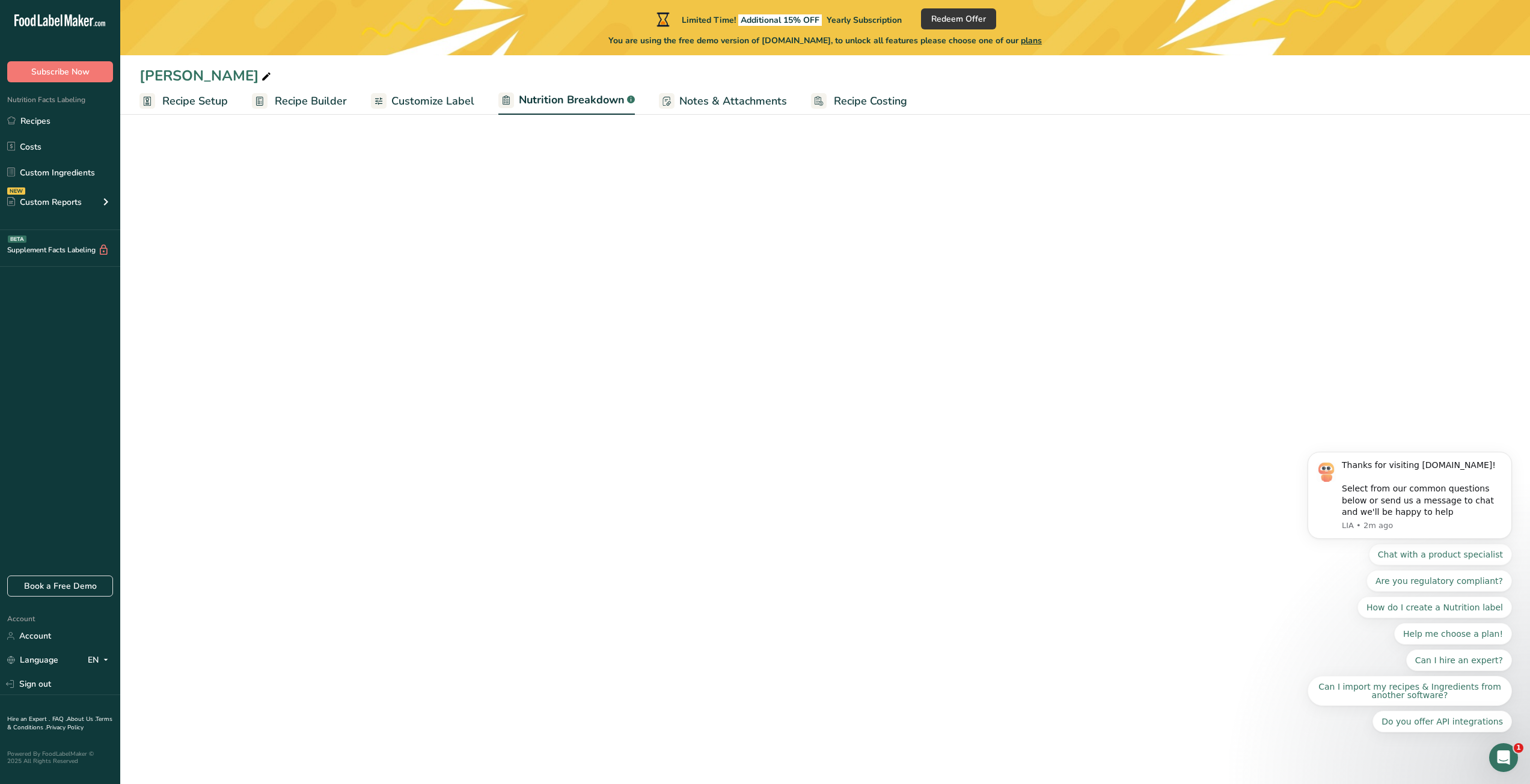
select select "Calories"
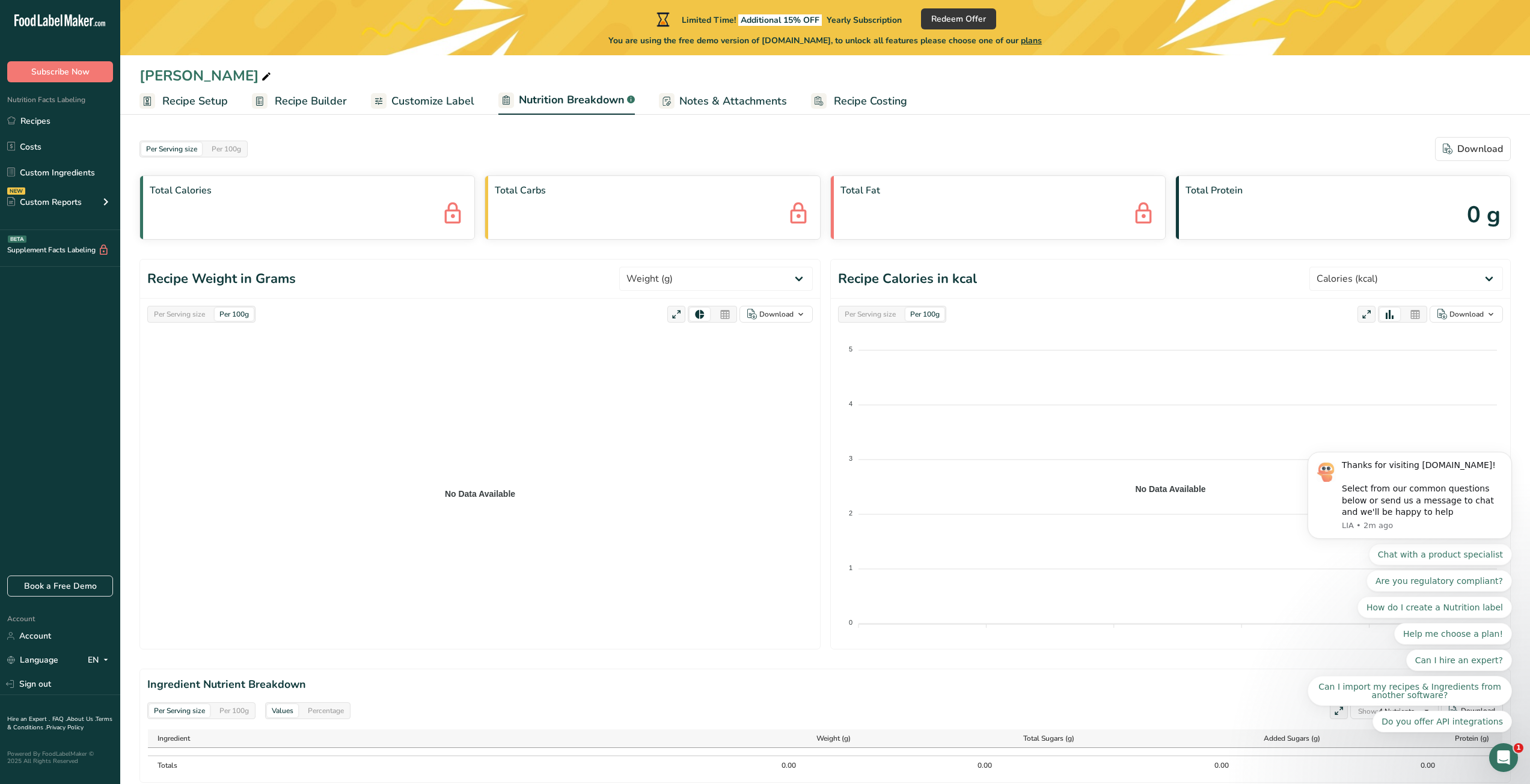
click at [322, 219] on div "Total Calories" at bounding box center [307, 208] width 336 height 65
click at [217, 188] on span "Total Calories" at bounding box center [307, 190] width 315 height 15
click at [615, 194] on span "Total Carbs" at bounding box center [652, 190] width 315 height 15
click at [440, 96] on span "Customize Label" at bounding box center [433, 101] width 83 height 16
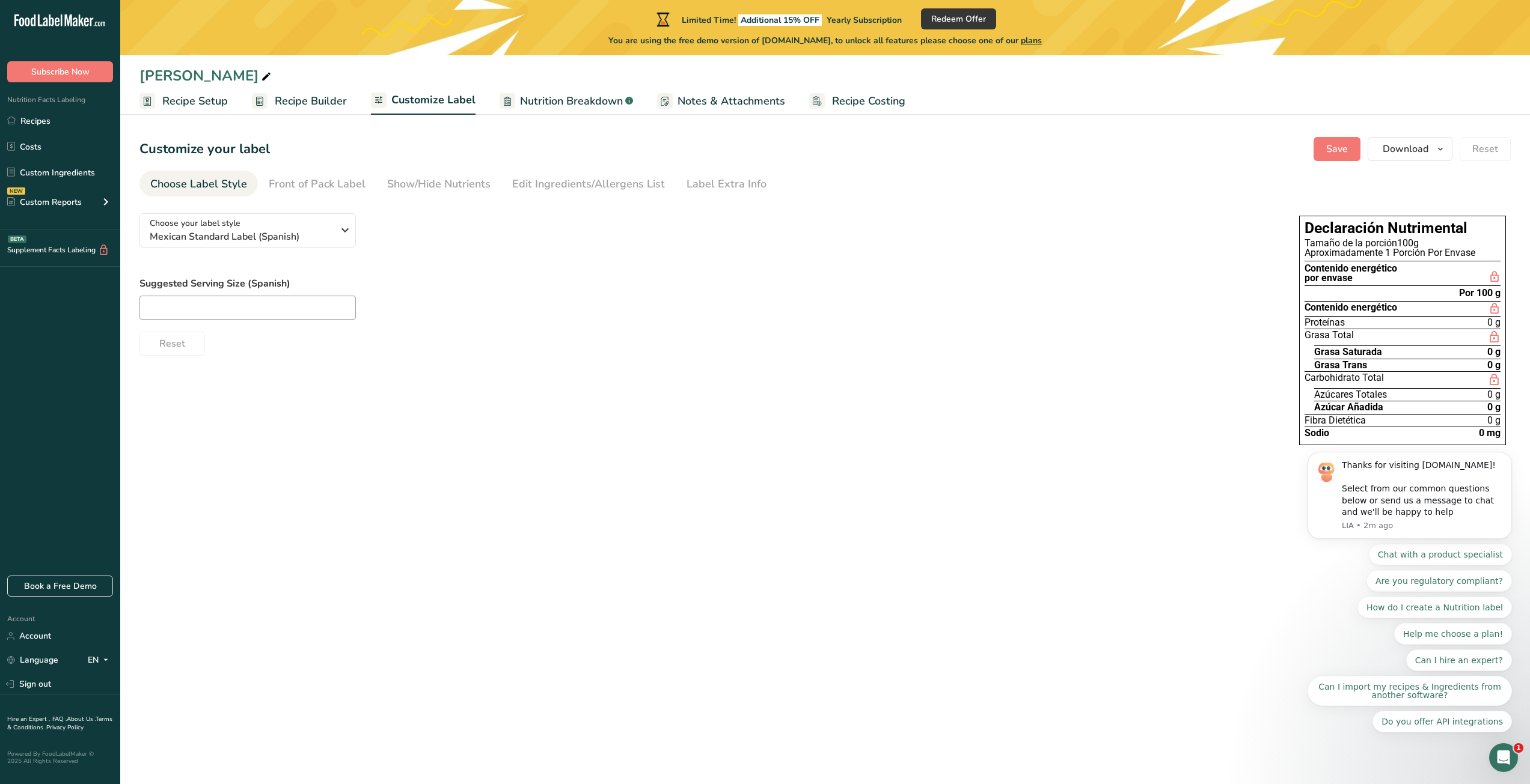
click at [311, 98] on span "Recipe Builder" at bounding box center [311, 101] width 72 height 16
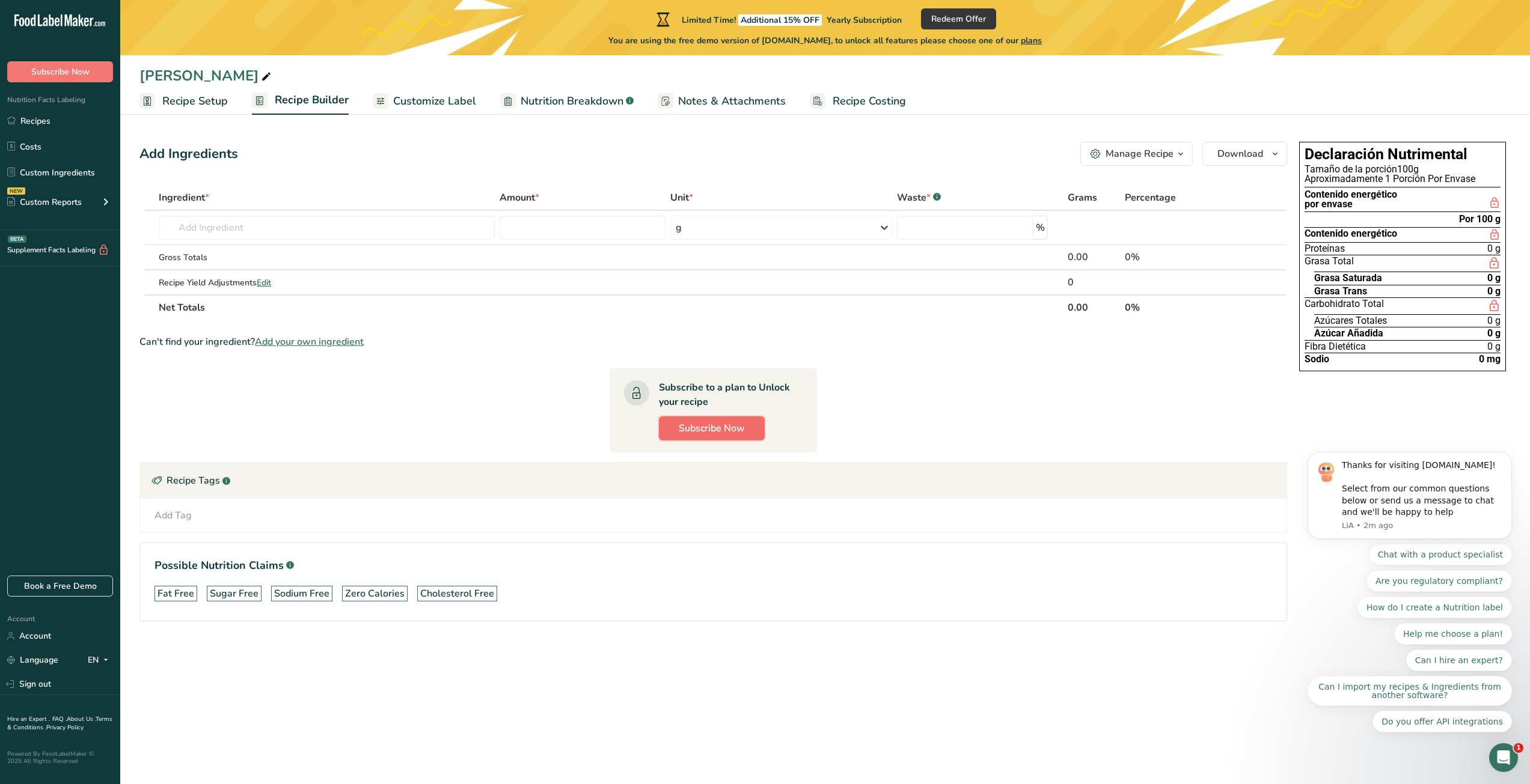
click at [757, 425] on button "Subscribe Now" at bounding box center [712, 429] width 106 height 24
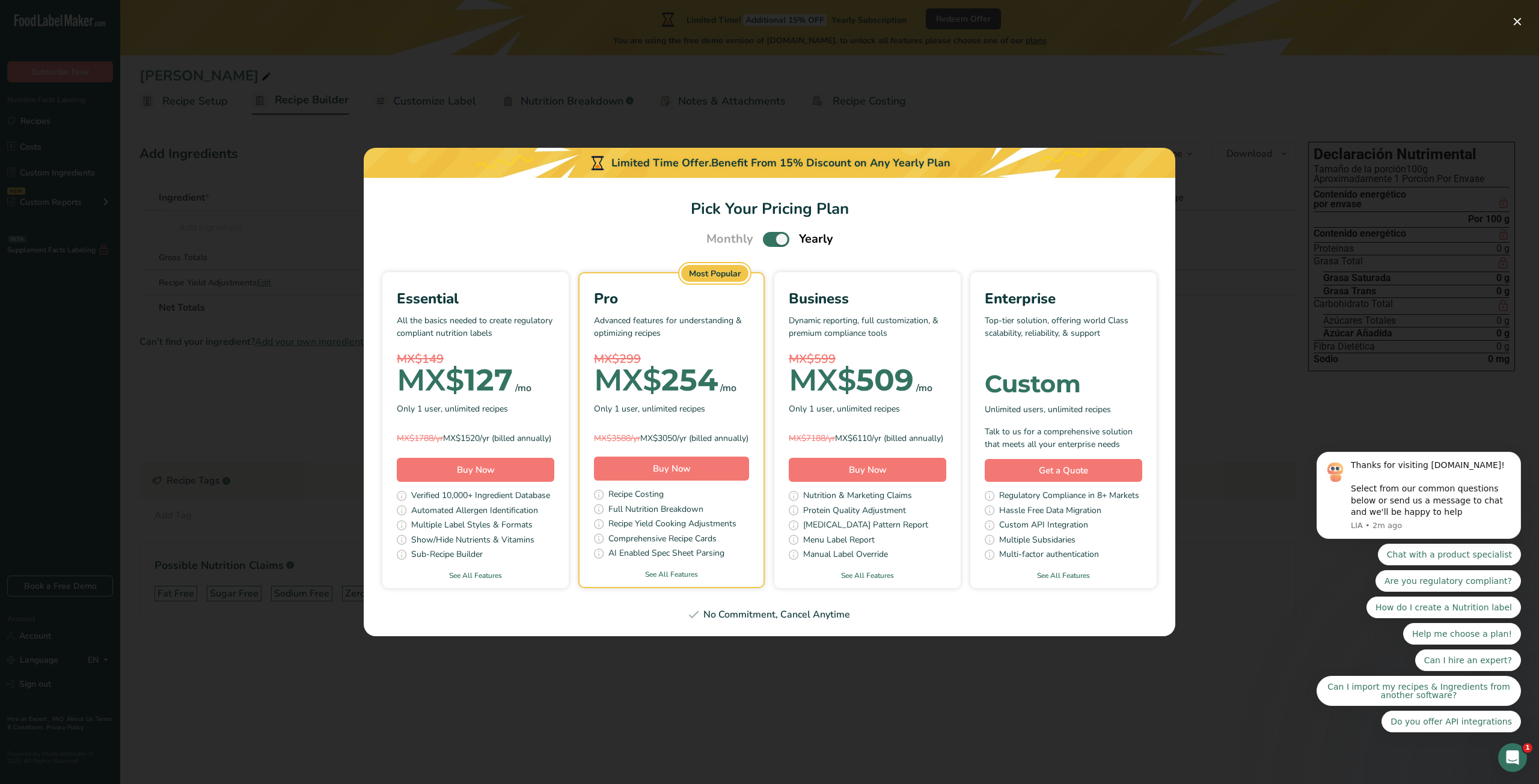
click at [316, 385] on div "Pick Your Pricing Plan Modal" at bounding box center [770, 392] width 1539 height 784
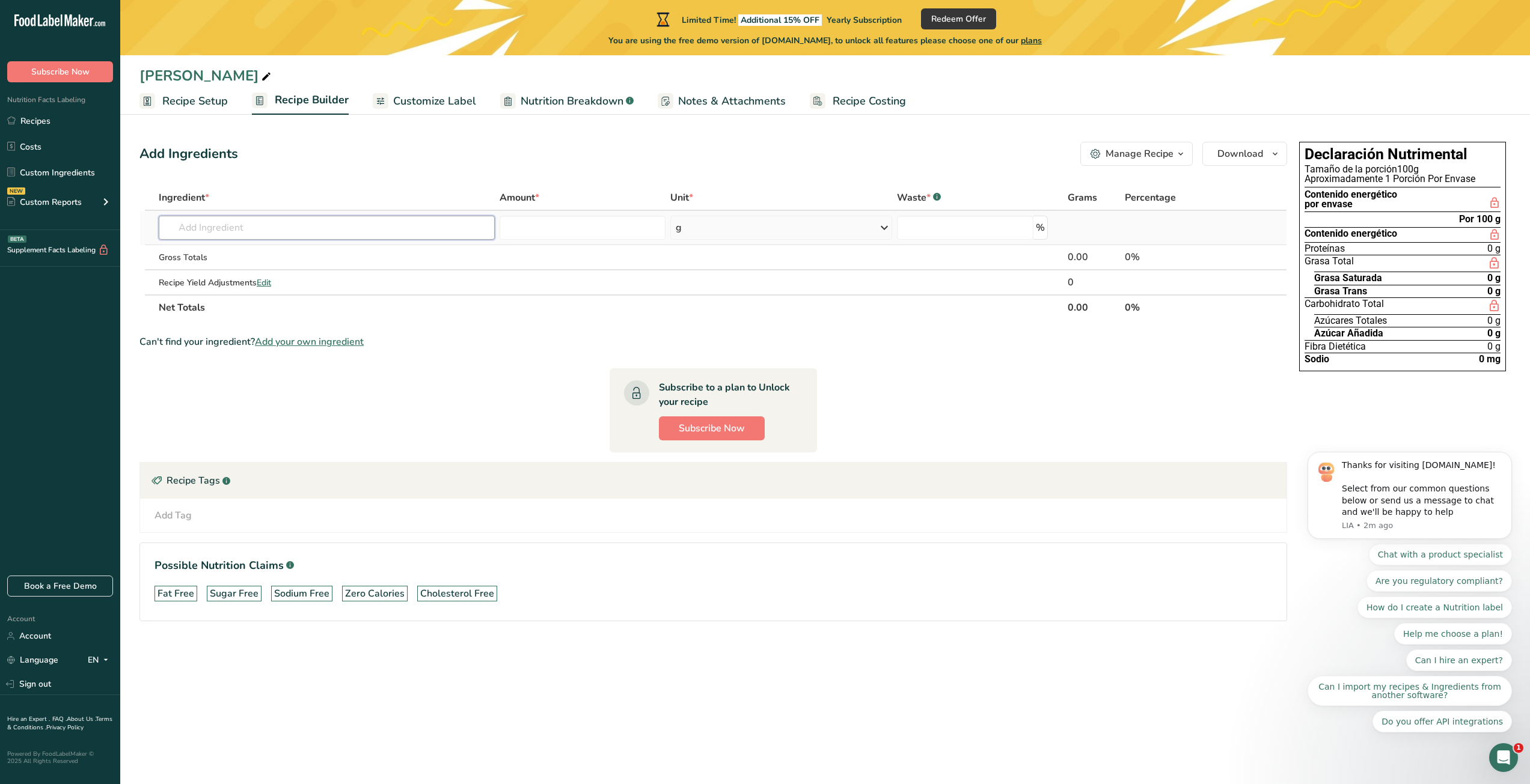
click at [336, 233] on input "text" at bounding box center [327, 228] width 336 height 24
click at [1184, 158] on icon "button" at bounding box center [1180, 155] width 10 height 15
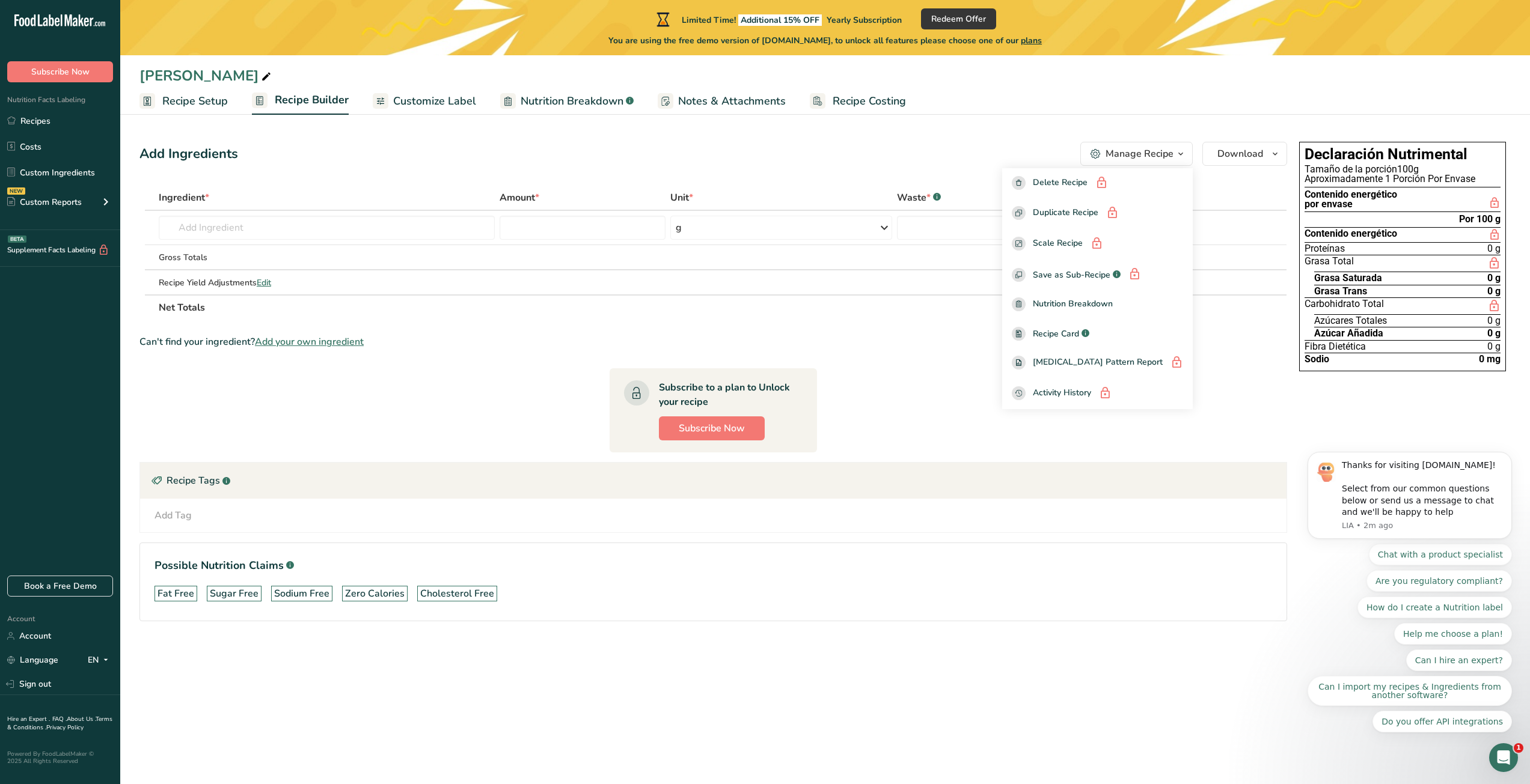
click at [1097, 104] on ul "Recipe Setup Recipe Builder Customize Label Nutrition Breakdown .a-a{fill:#3473…" at bounding box center [825, 100] width 1410 height 28
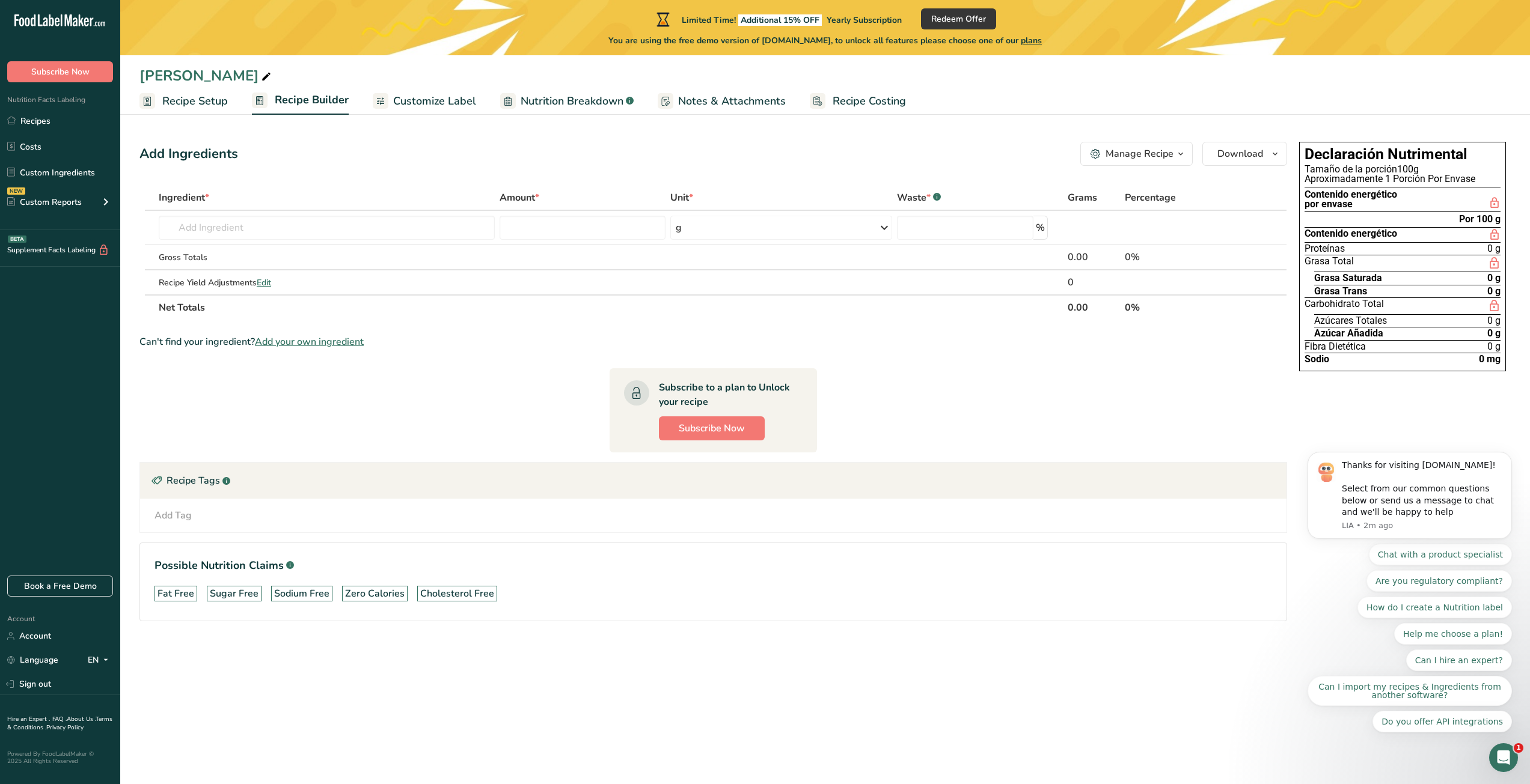
click at [699, 109] on link "Notes & Attachments" at bounding box center [722, 101] width 128 height 27
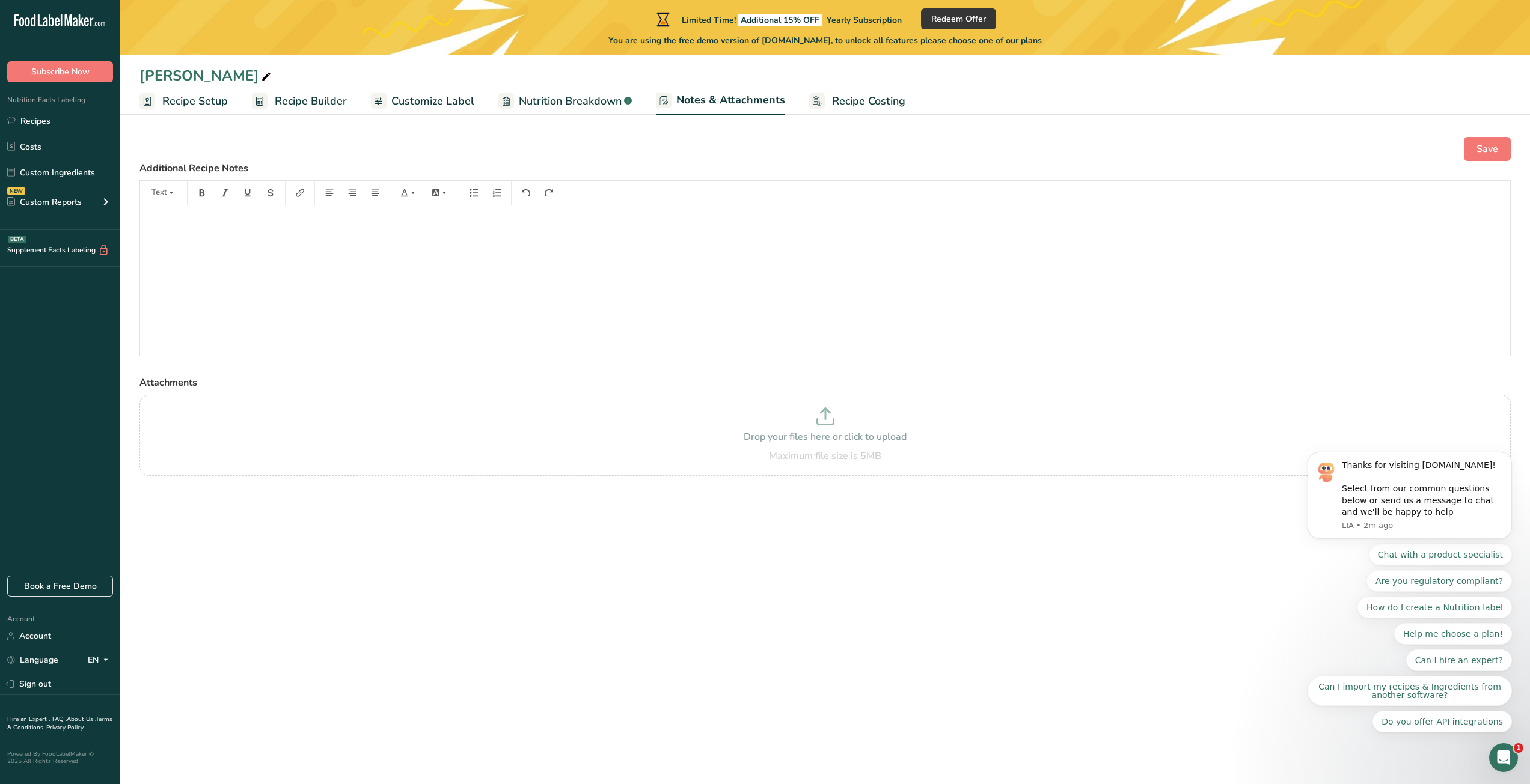
click at [852, 101] on span "Recipe Costing" at bounding box center [869, 101] width 73 height 16
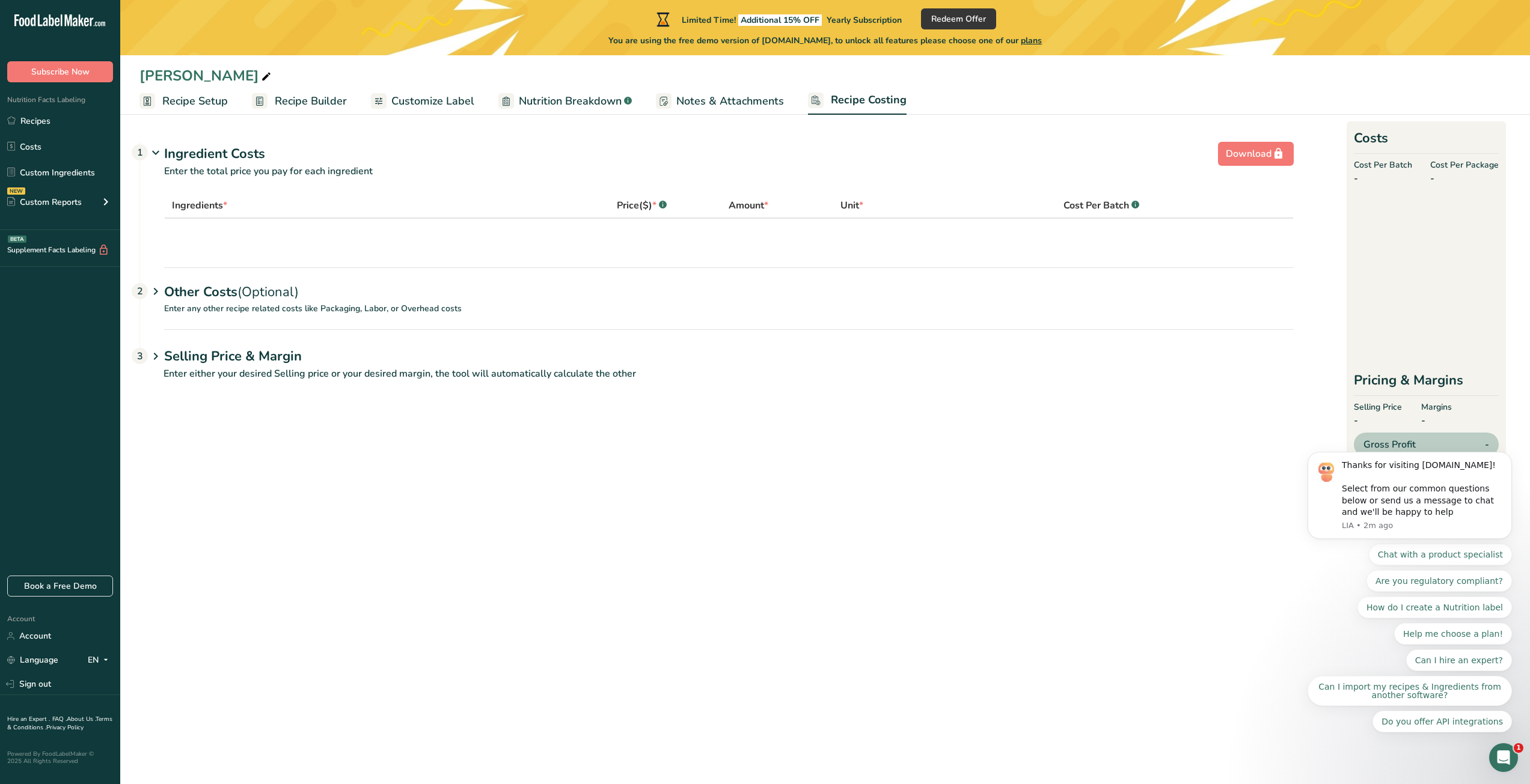
click at [706, 107] on span "Notes & Attachments" at bounding box center [730, 101] width 107 height 16
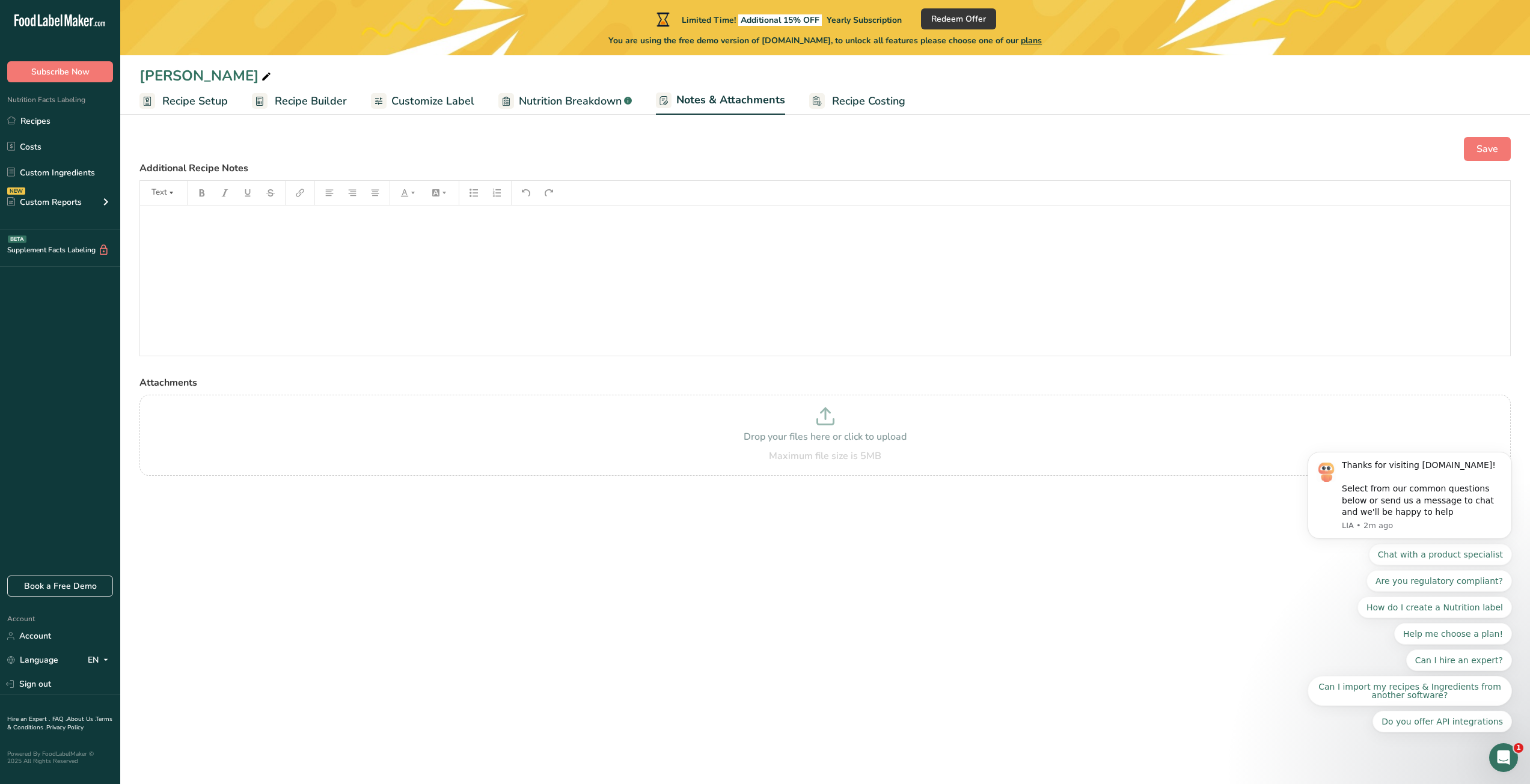
click at [577, 105] on span "Nutrition Breakdown" at bounding box center [570, 101] width 103 height 16
select select "Calories"
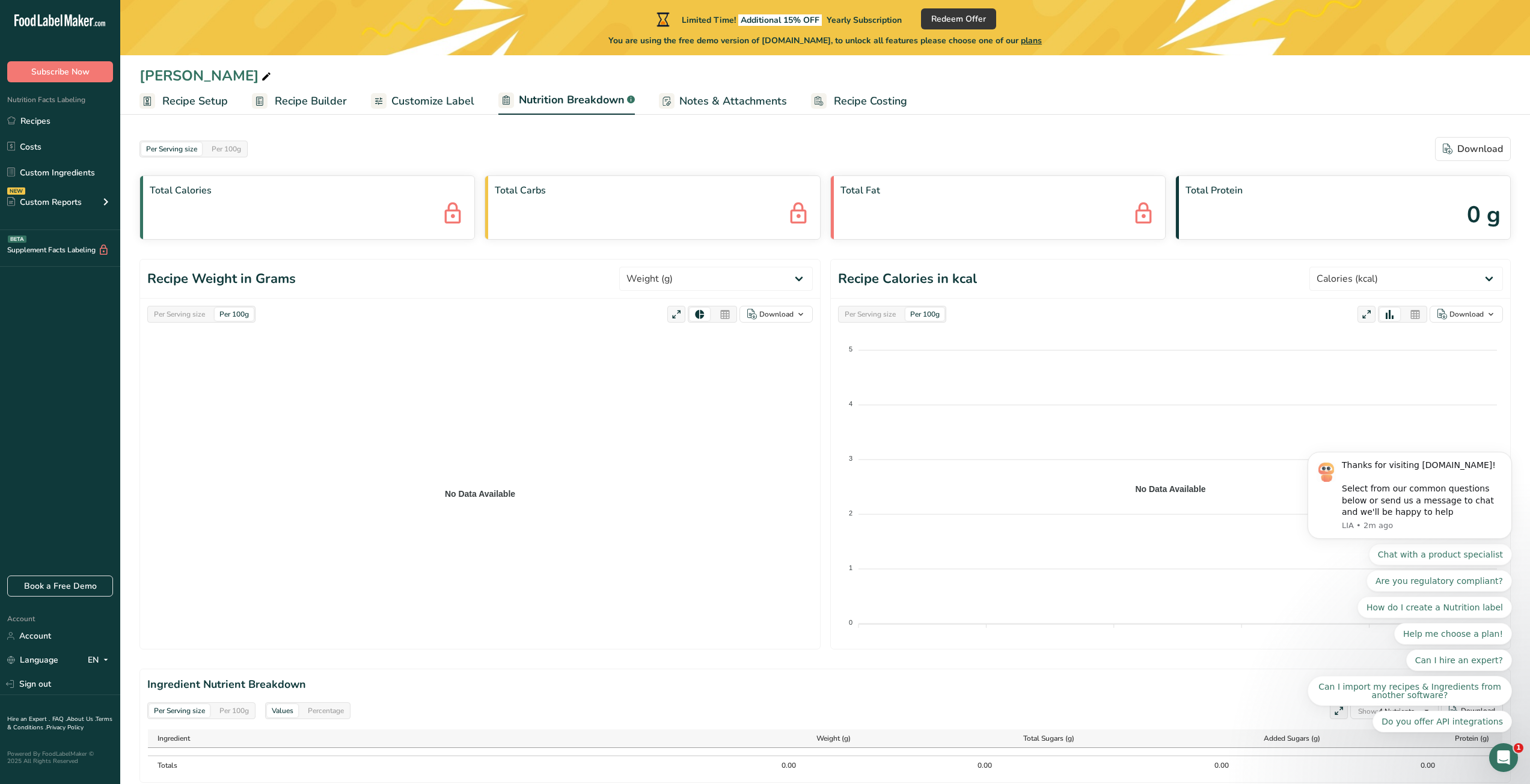
click at [394, 107] on span "Customize Label" at bounding box center [433, 101] width 83 height 16
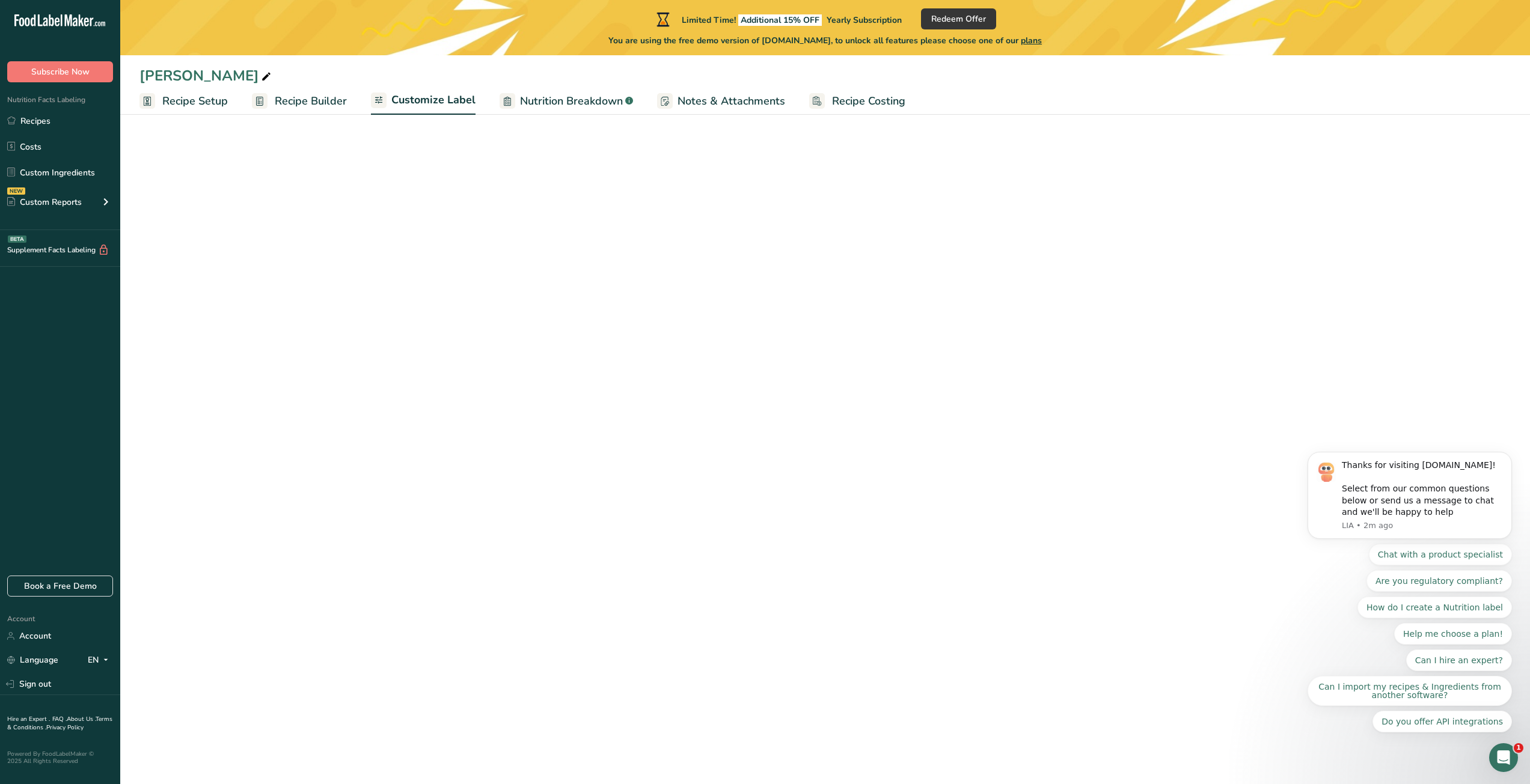
click at [268, 107] on link "Recipe Builder" at bounding box center [299, 101] width 95 height 27
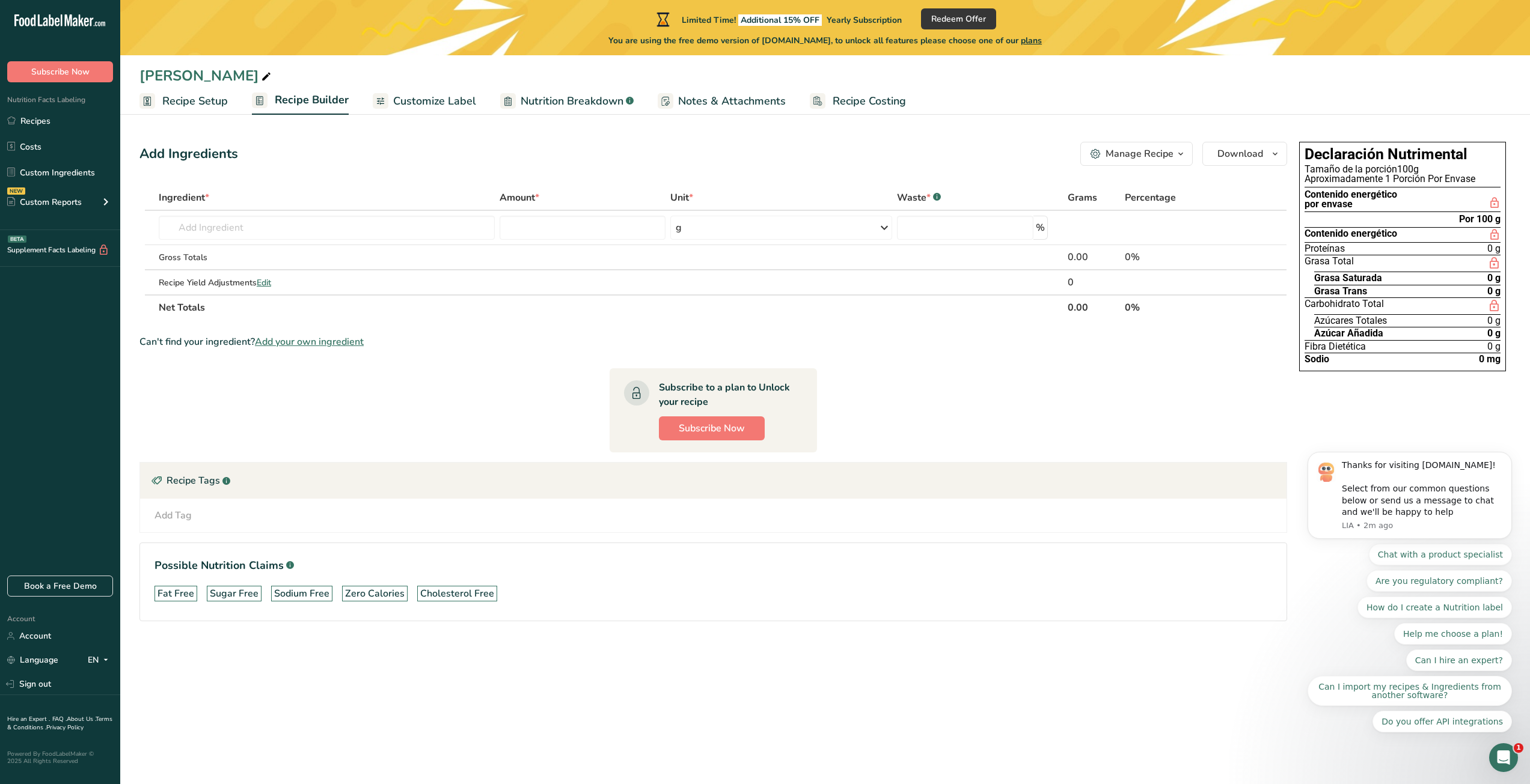
click at [178, 102] on span "Recipe Setup" at bounding box center [195, 101] width 66 height 16
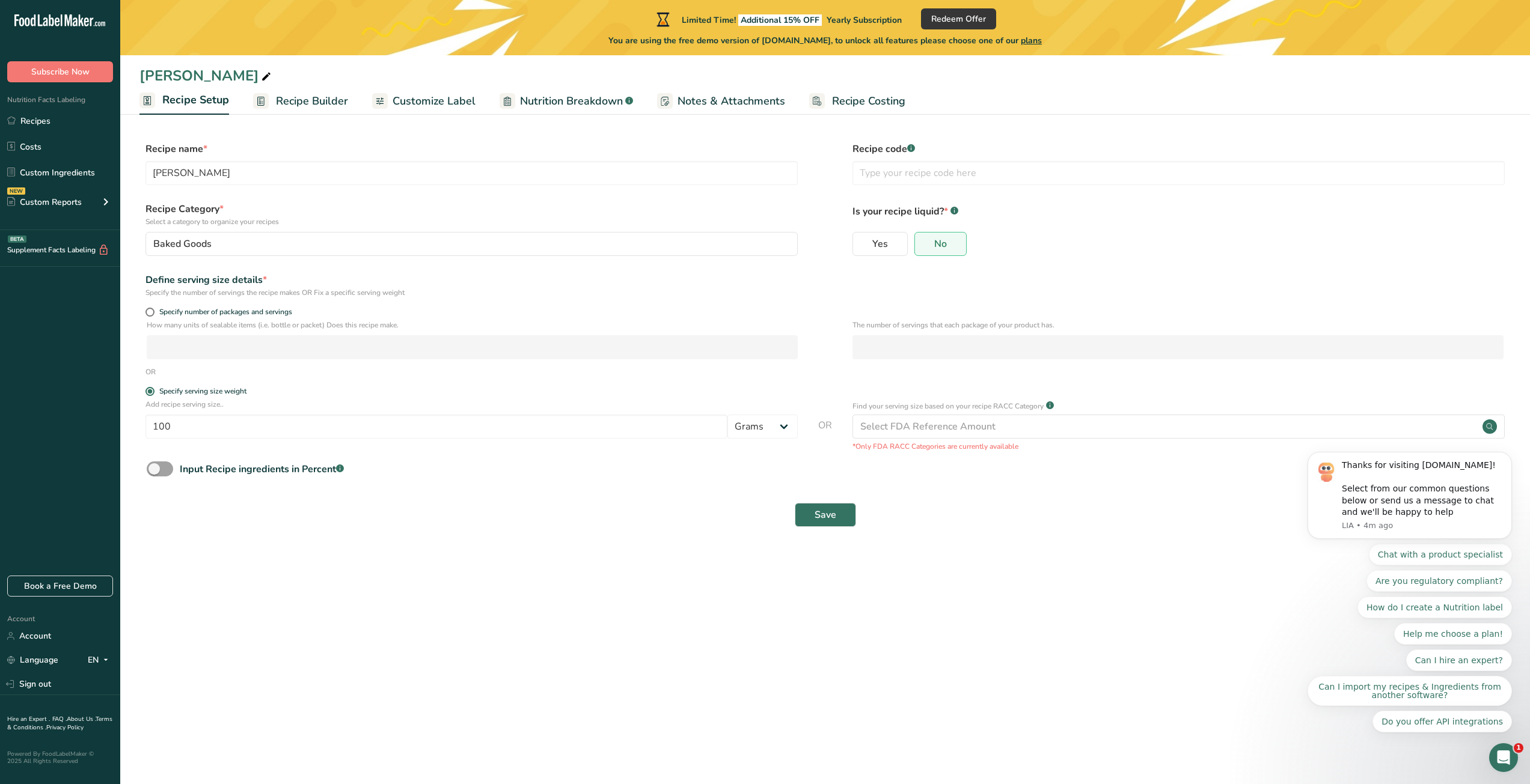
click at [332, 96] on span "Recipe Builder" at bounding box center [312, 101] width 72 height 16
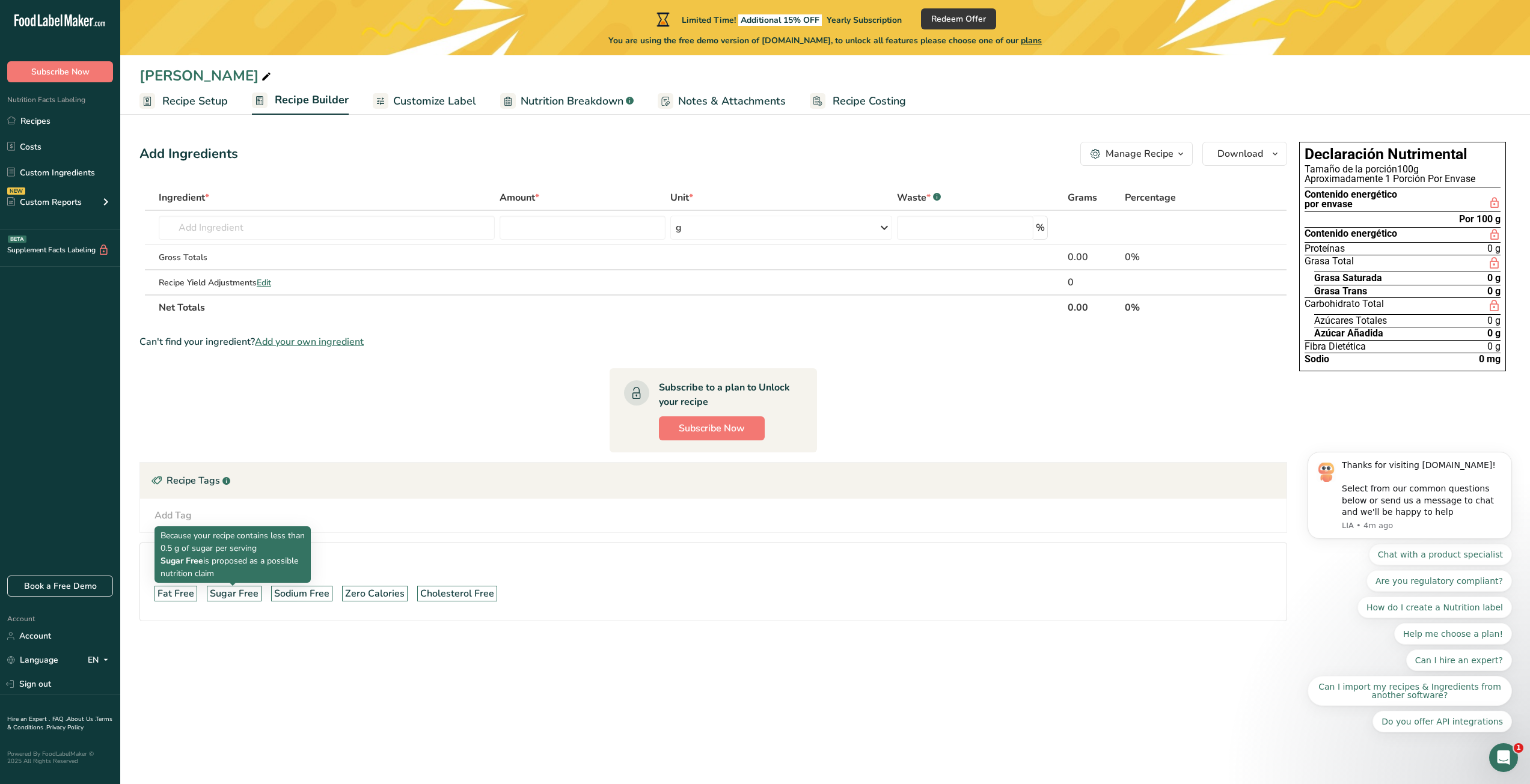
click at [238, 593] on div "Sugar Free" at bounding box center [234, 594] width 49 height 15
click at [245, 590] on div "Sugar Free" at bounding box center [234, 594] width 49 height 15
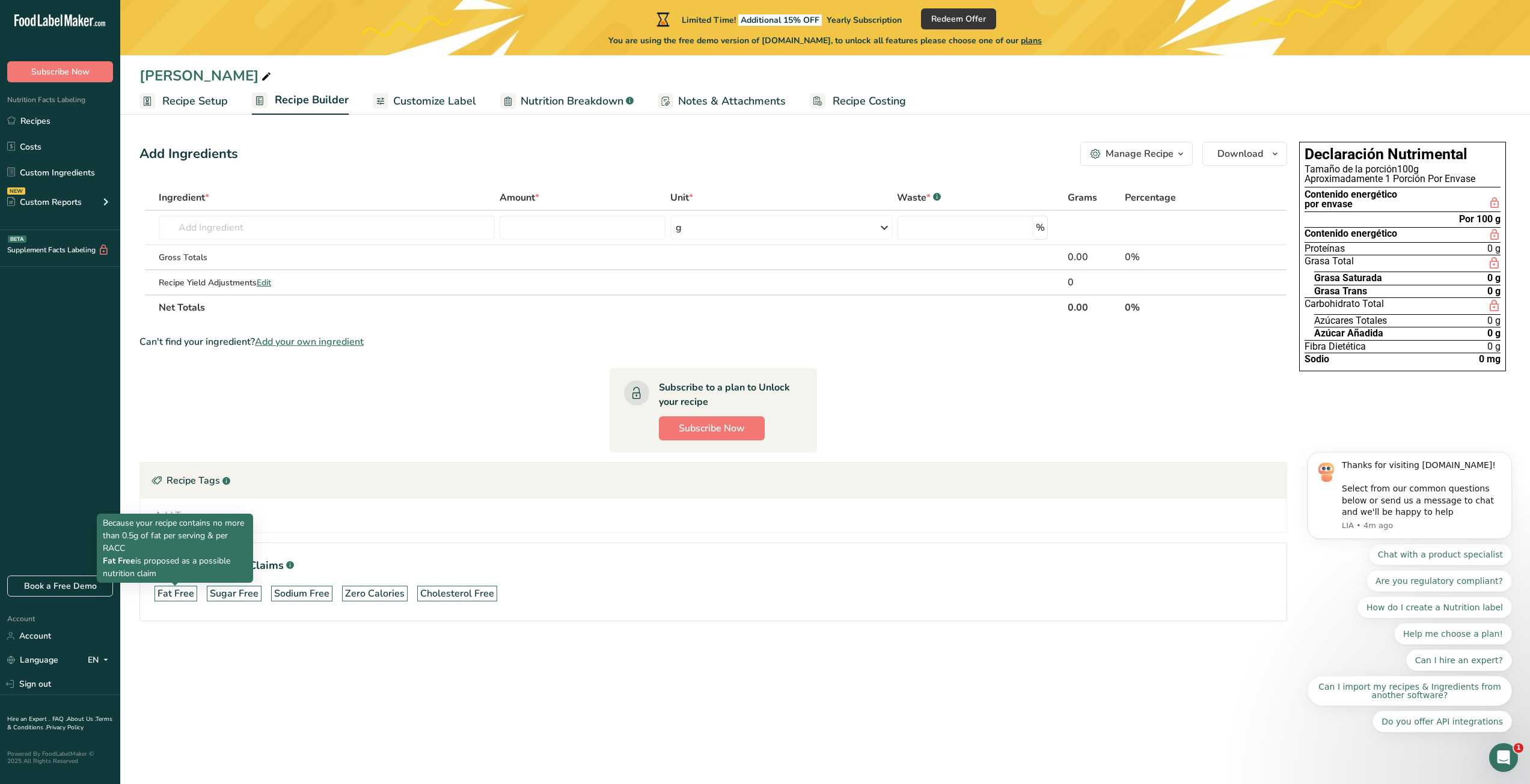
drag, startPoint x: 187, startPoint y: 597, endPoint x: 186, endPoint y: 620, distance: 23.0
click at [185, 623] on section "Ingredient * Amount * Unit * Waste * .a-a{fill:#347362;}.b-a{fill:#fff;} Grams …" at bounding box center [713, 413] width 1148 height 456
click at [304, 233] on input "text" at bounding box center [327, 228] width 336 height 24
click at [955, 224] on input "number" at bounding box center [965, 228] width 137 height 24
click at [952, 150] on div "Add Ingredients Manage Recipe Delete Recipe Duplicate Recipe Scale Recipe Save …" at bounding box center [713, 154] width 1148 height 24
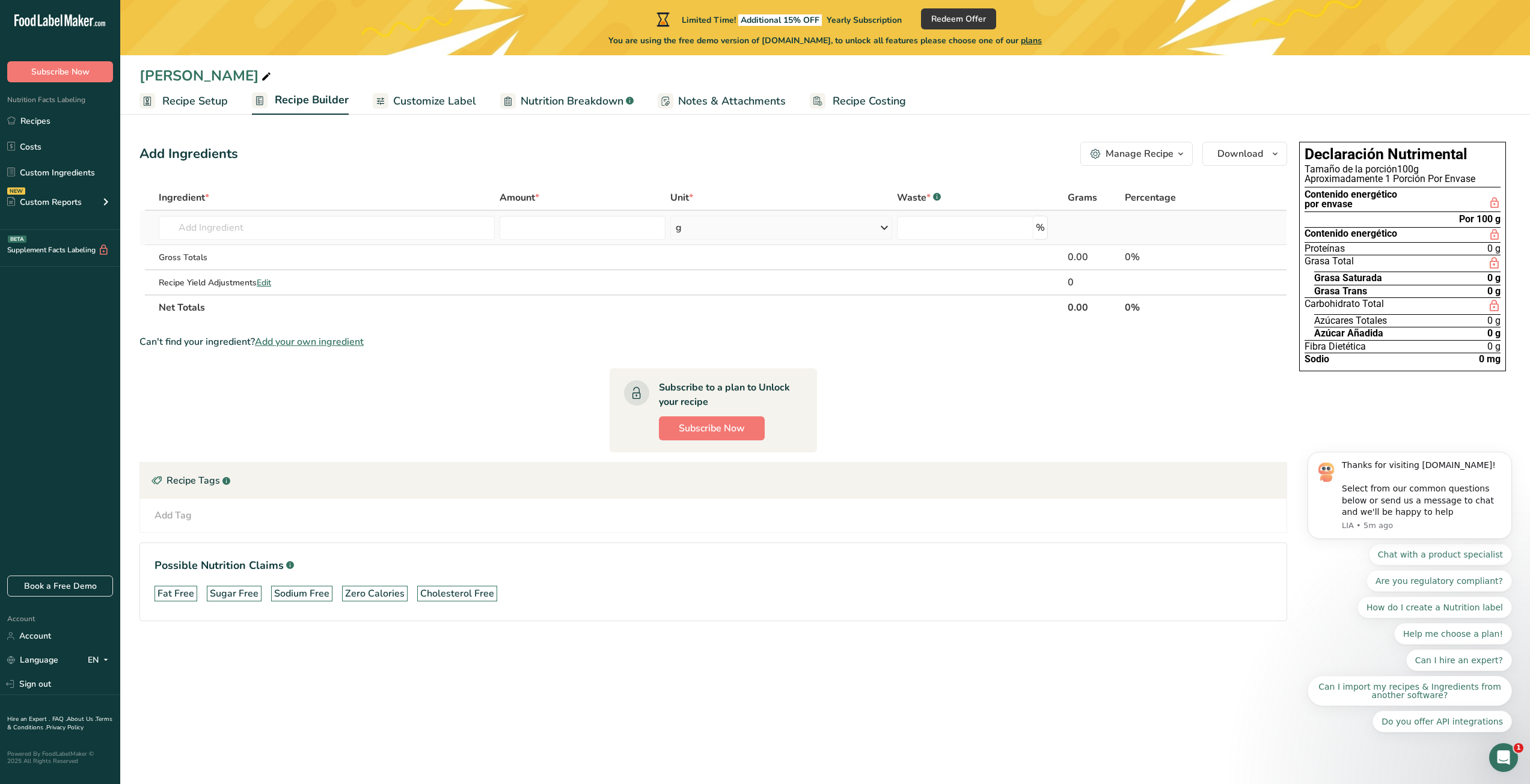
click at [727, 235] on div "g" at bounding box center [782, 228] width 222 height 24
click at [566, 232] on input "number" at bounding box center [583, 228] width 166 height 24
click at [665, 135] on section "Add Ingredients Manage Recipe Delete Recipe Duplicate Recipe Scale Recipe Save …" at bounding box center [825, 398] width 1410 height 562
click at [432, 99] on span "Customize Label" at bounding box center [435, 101] width 83 height 16
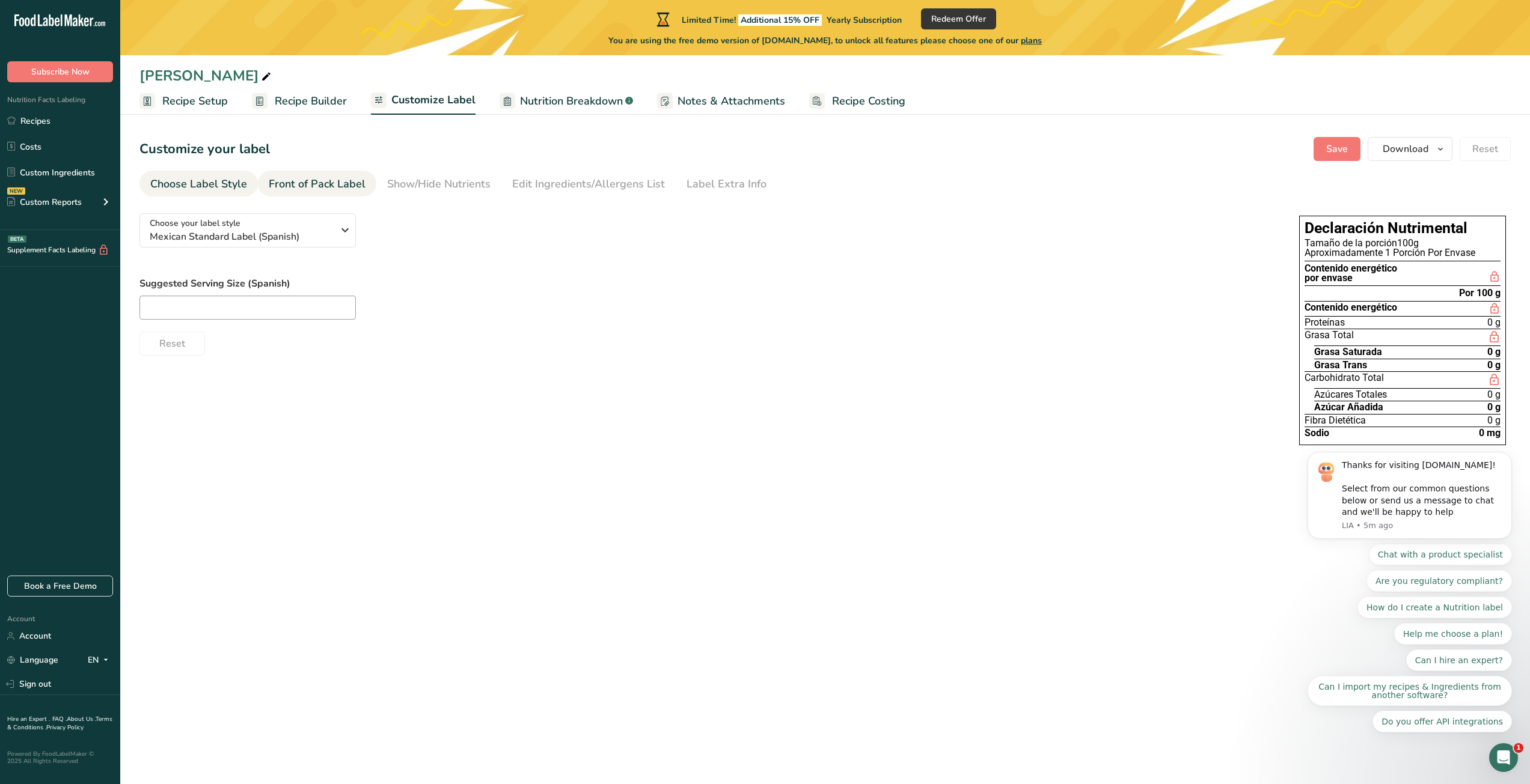
click at [297, 187] on div "Front of Pack Label" at bounding box center [316, 184] width 97 height 16
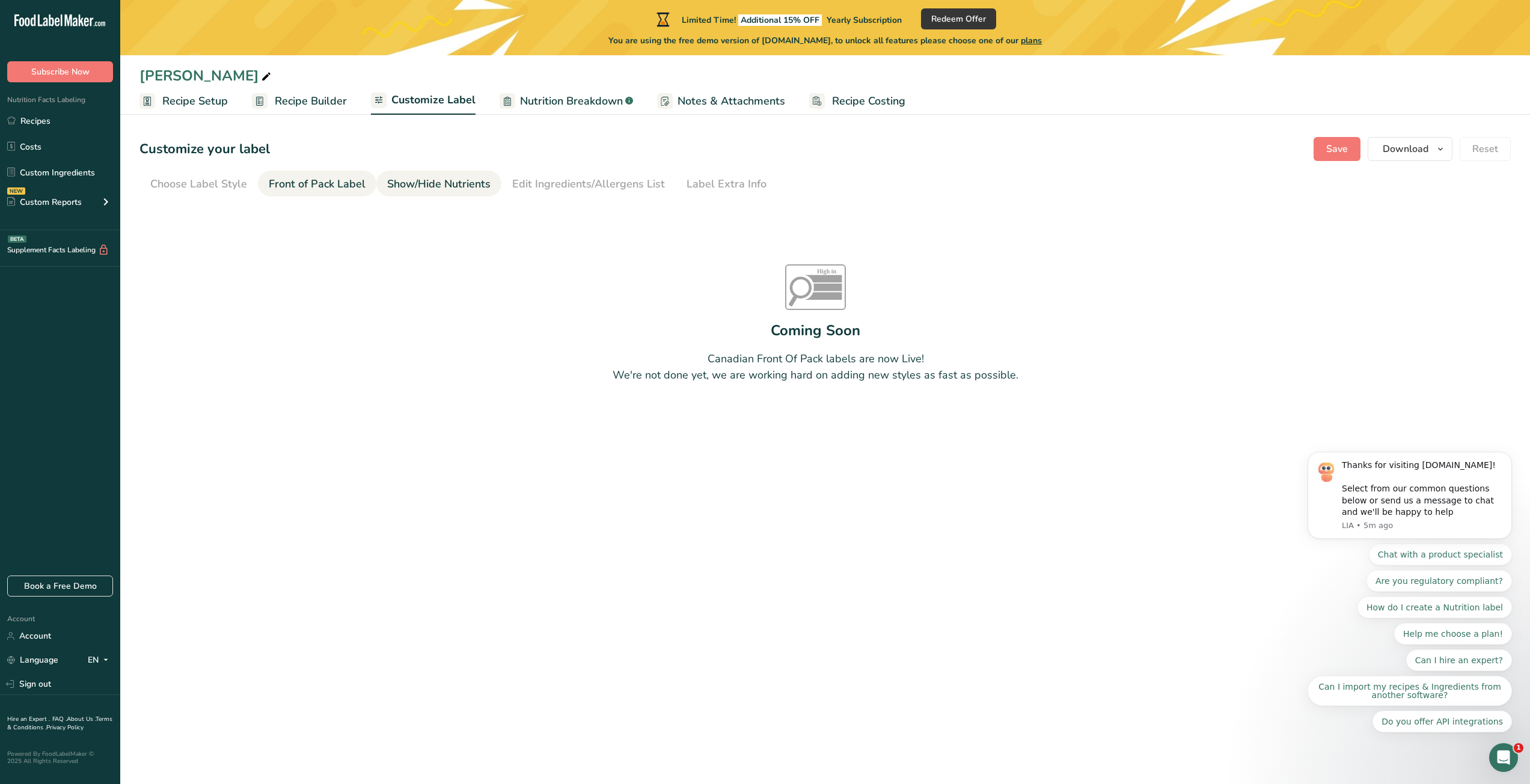
click at [453, 181] on div "Show/Hide Nutrients" at bounding box center [439, 184] width 104 height 16
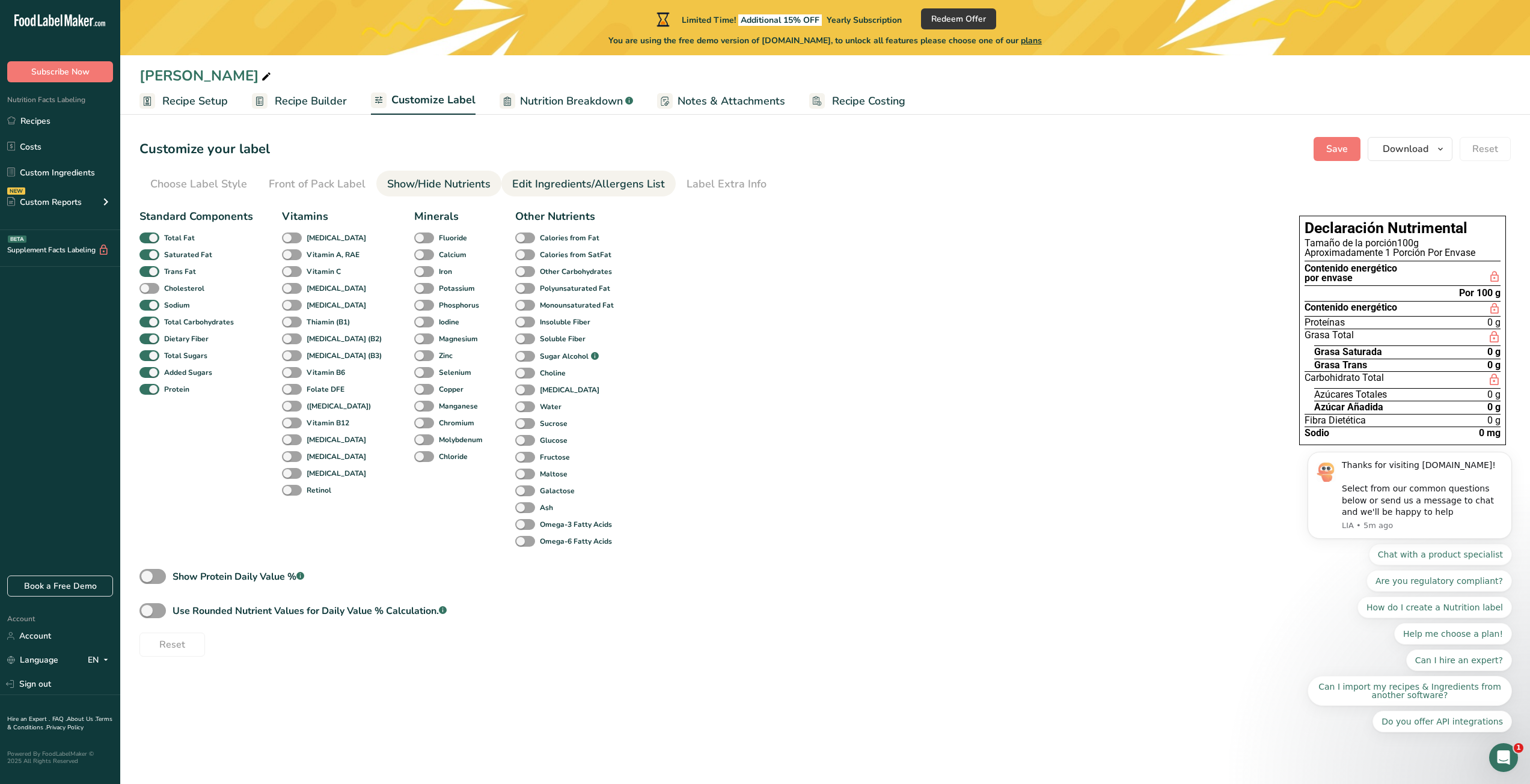
click at [571, 181] on div "Edit Ingredients/Allergens List" at bounding box center [588, 184] width 153 height 16
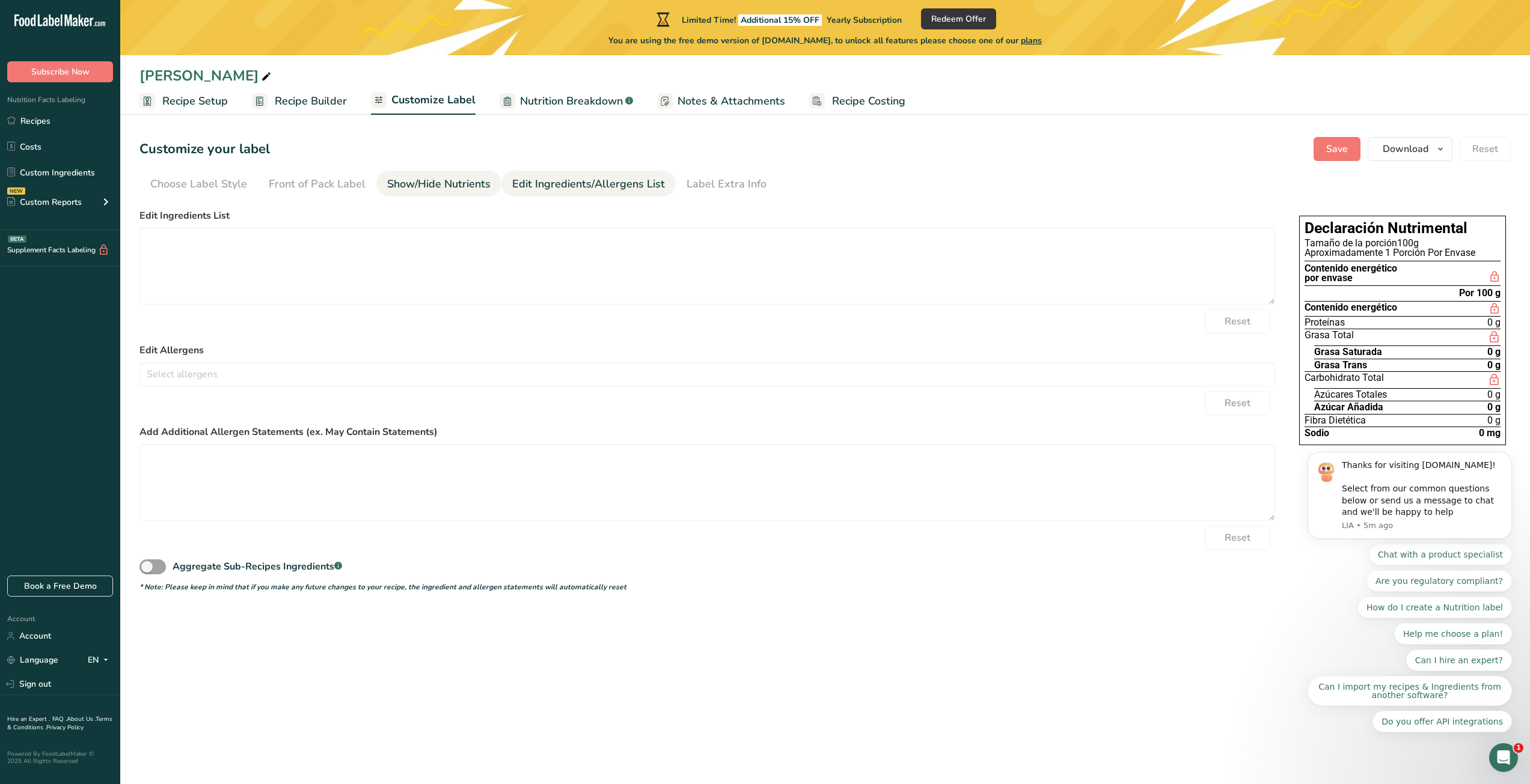
click at [446, 183] on div "Show/Hide Nutrients" at bounding box center [439, 184] width 104 height 16
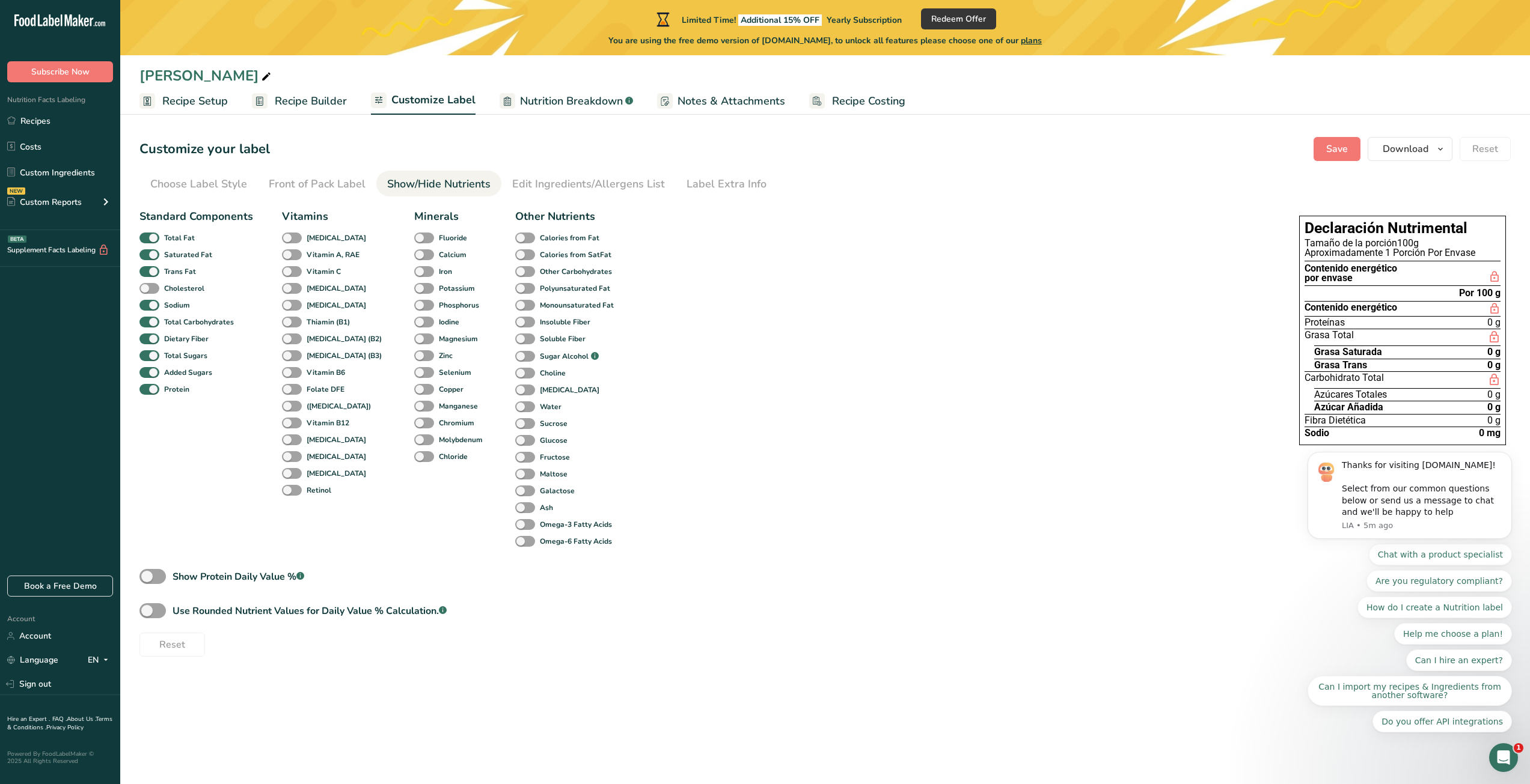
click at [544, 170] on section "Customize your label Save Download Choose what to show on your downloaded label…" at bounding box center [825, 397] width 1410 height 558
click at [541, 175] on link "Edit Ingredients/Allergens List" at bounding box center [588, 184] width 153 height 27
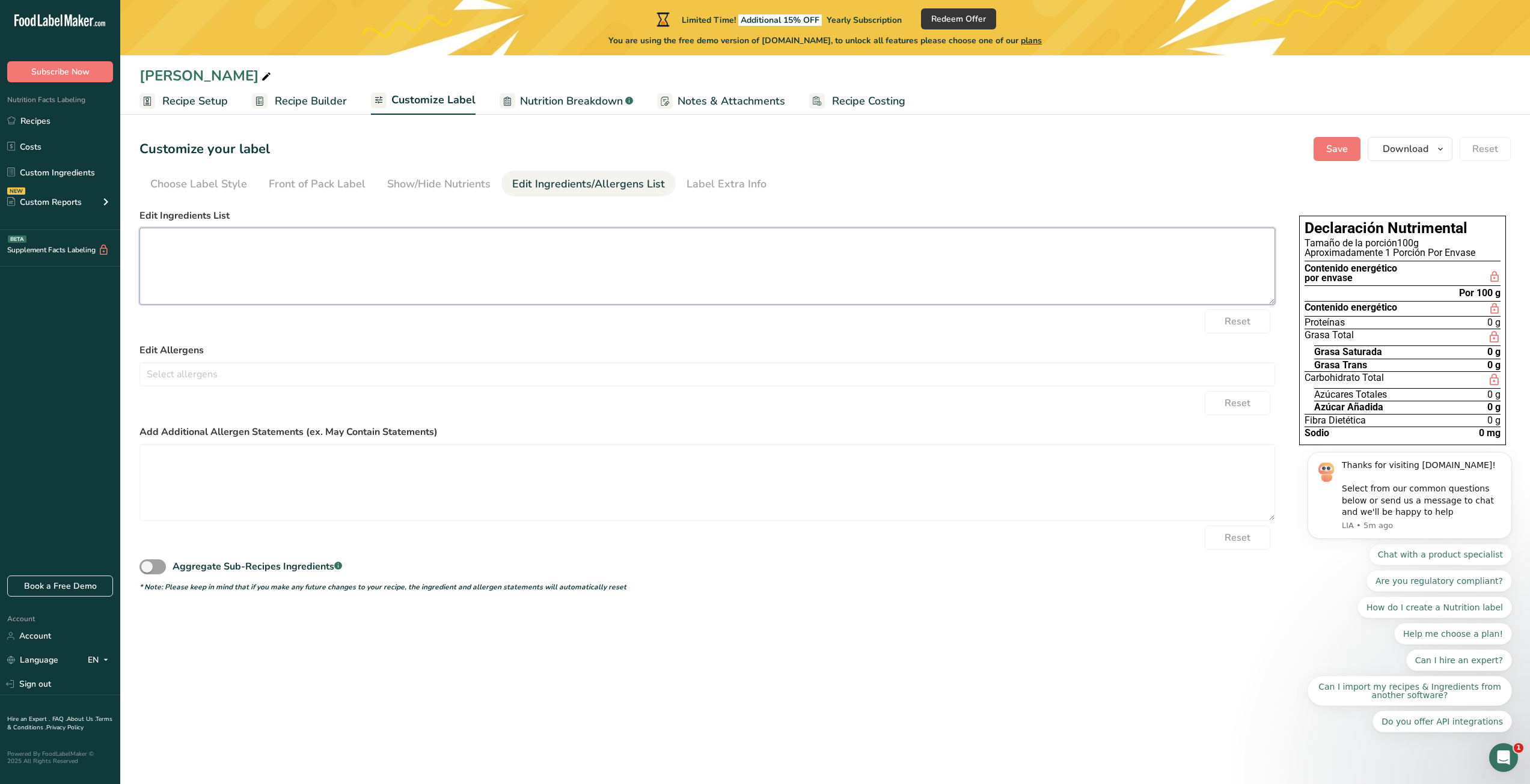
click at [502, 237] on textarea at bounding box center [707, 266] width 1136 height 77
click at [475, 185] on div "Show/Hide Nutrients" at bounding box center [439, 184] width 104 height 16
